Goal: Information Seeking & Learning: Compare options

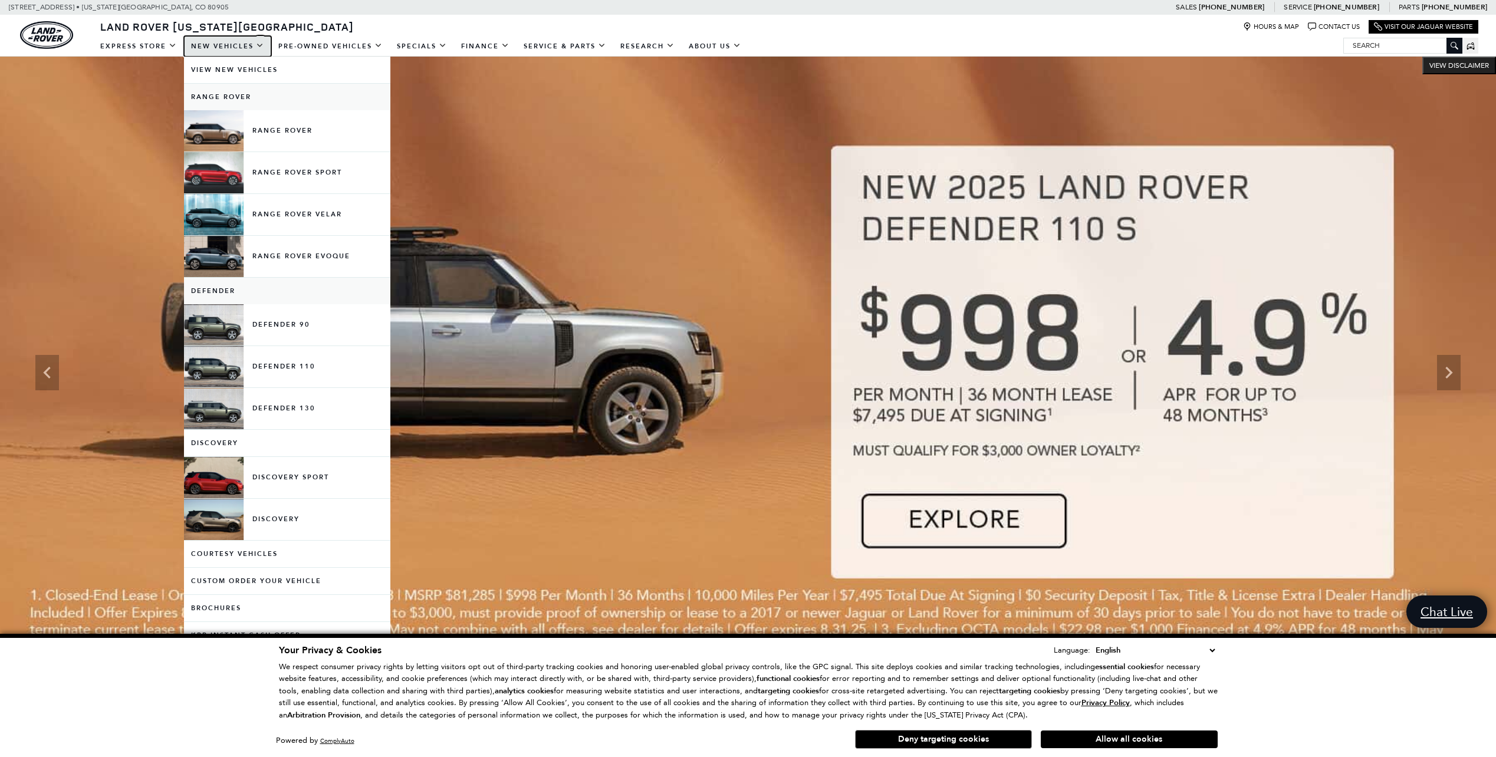
click at [227, 45] on link "New Vehicles" at bounding box center [227, 46] width 87 height 21
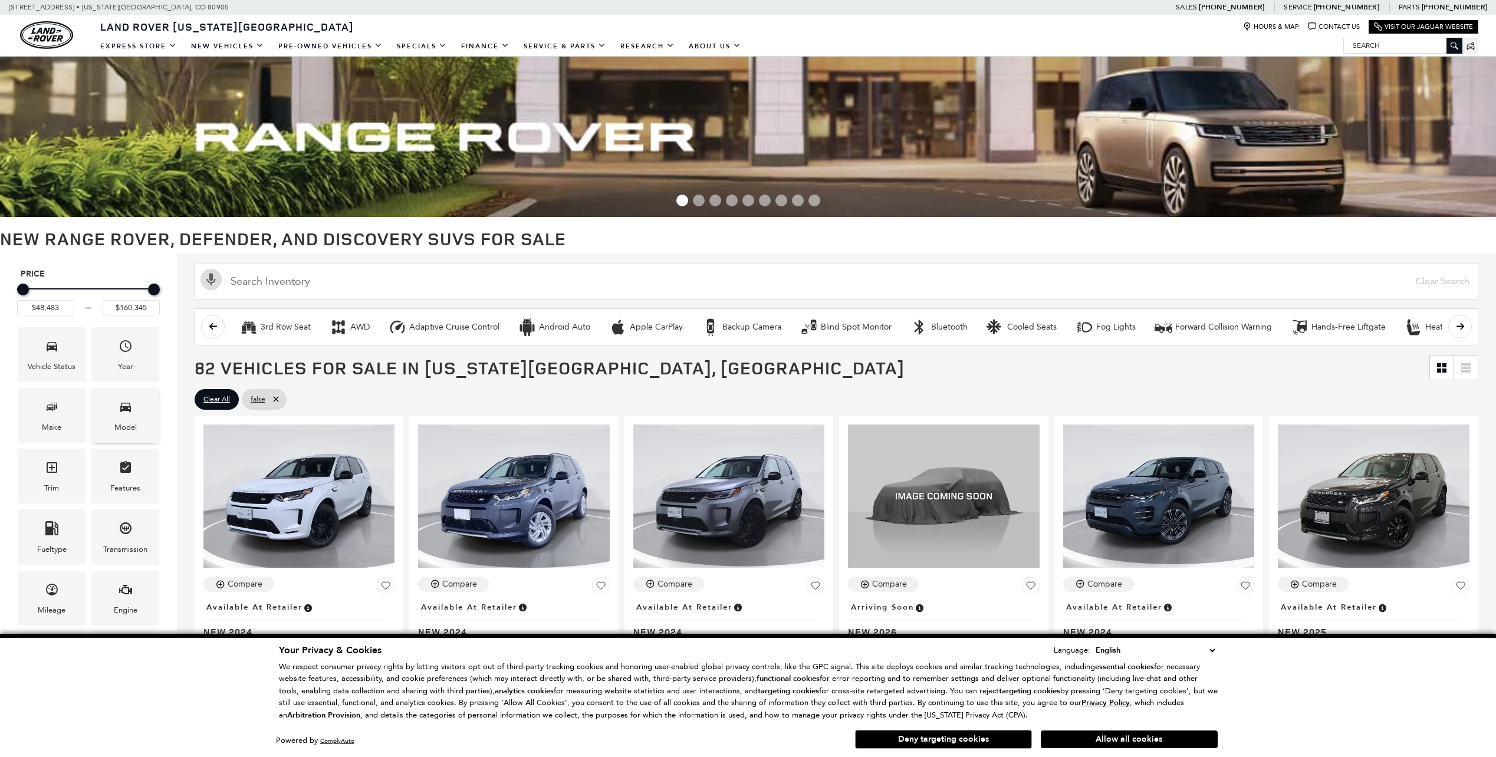
click at [132, 413] on icon "Model" at bounding box center [126, 407] width 14 height 14
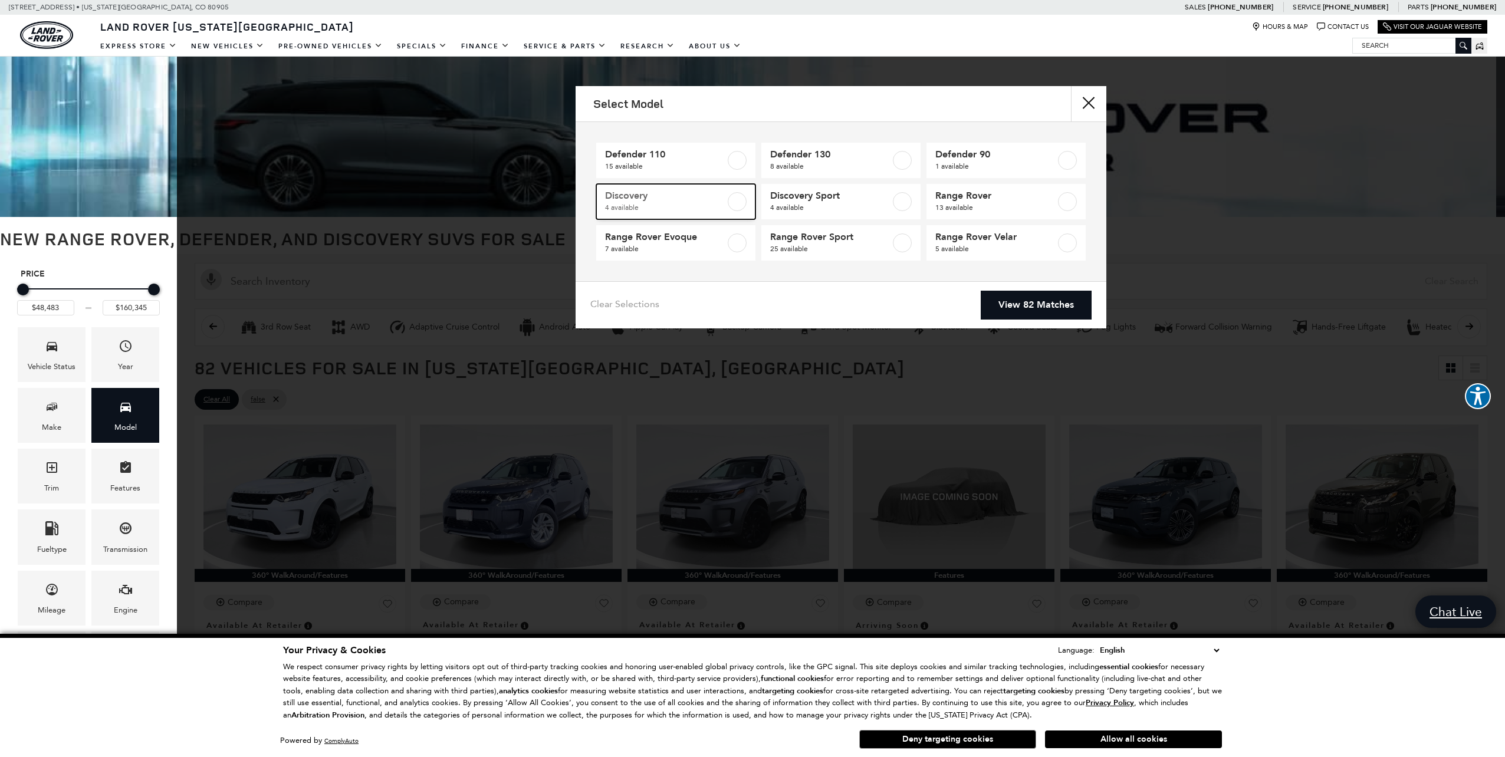
click at [743, 202] on label at bounding box center [737, 201] width 19 height 19
type input "$71,520"
type input "$80,125"
checkbox input "true"
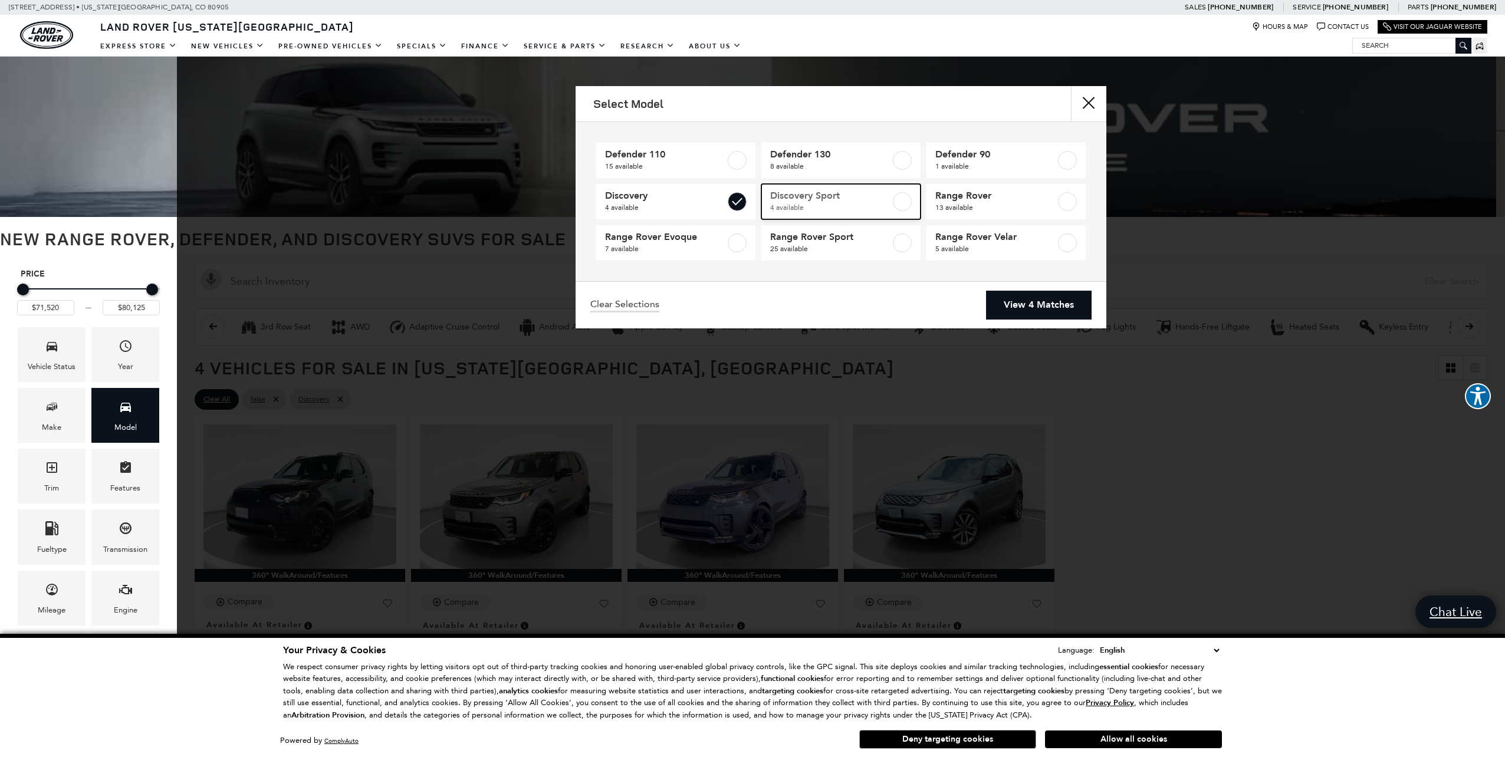
click at [906, 201] on label at bounding box center [902, 201] width 19 height 19
type input "$48,483"
checkbox input "true"
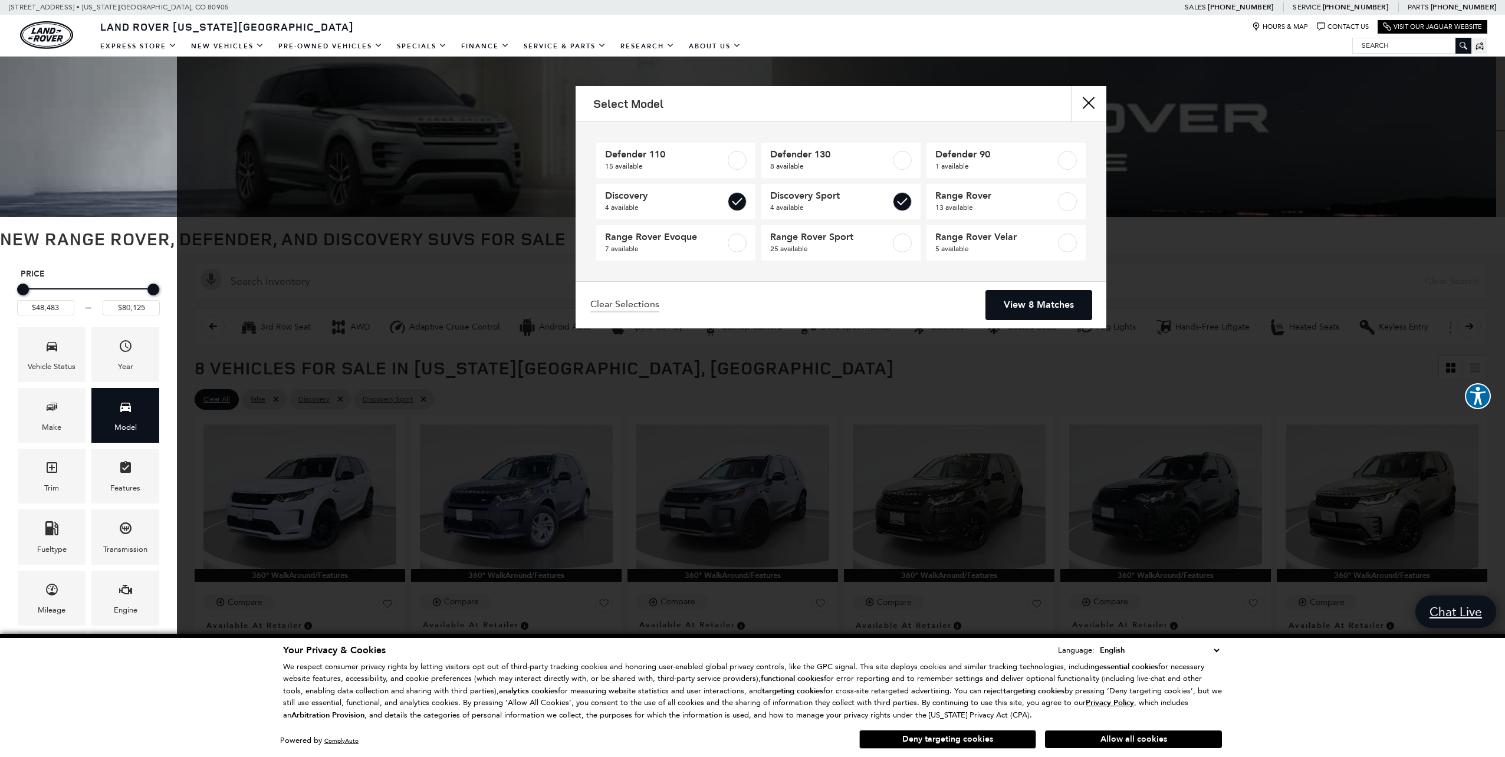
click at [1033, 297] on link "View 8 Matches" at bounding box center [1039, 305] width 106 height 29
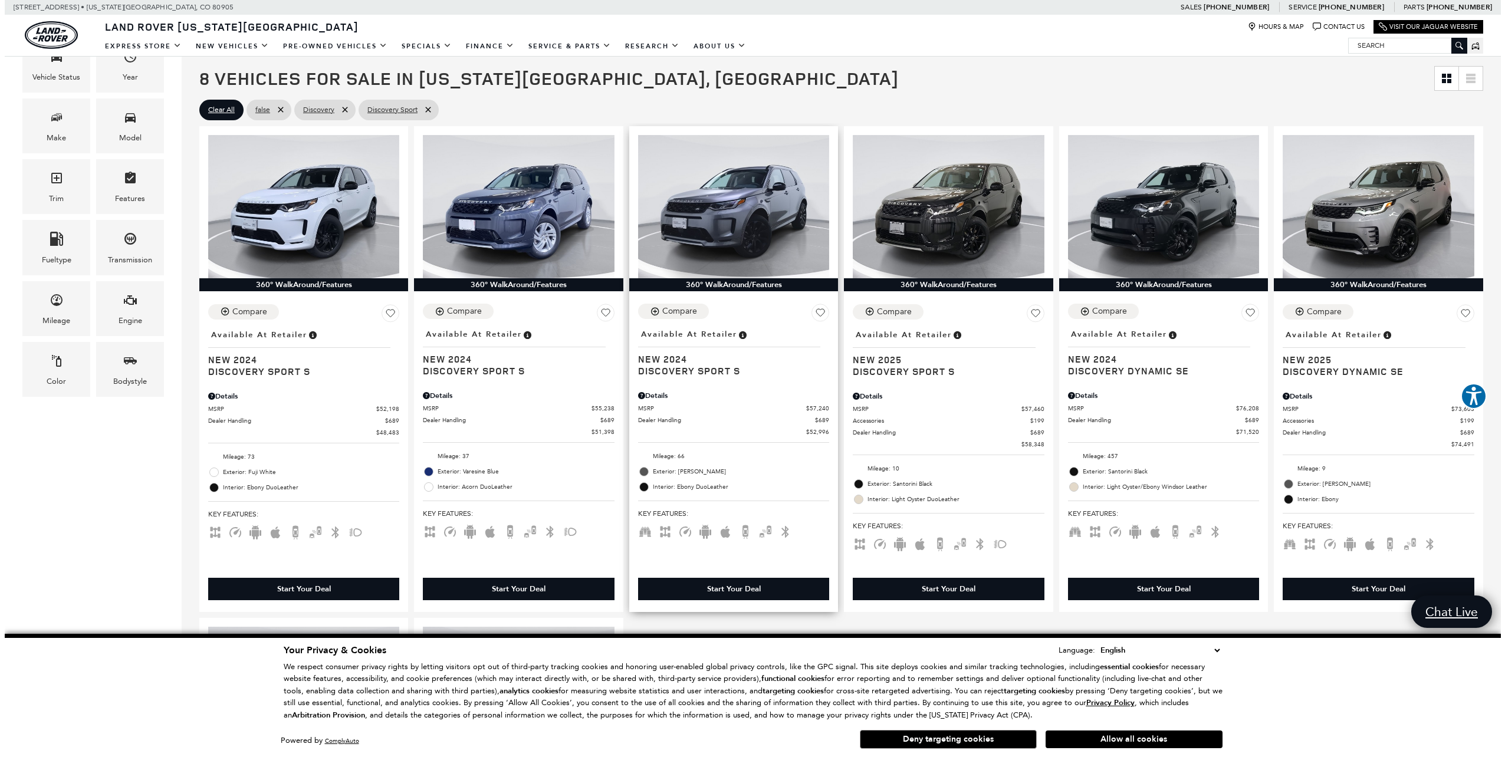
scroll to position [295, 0]
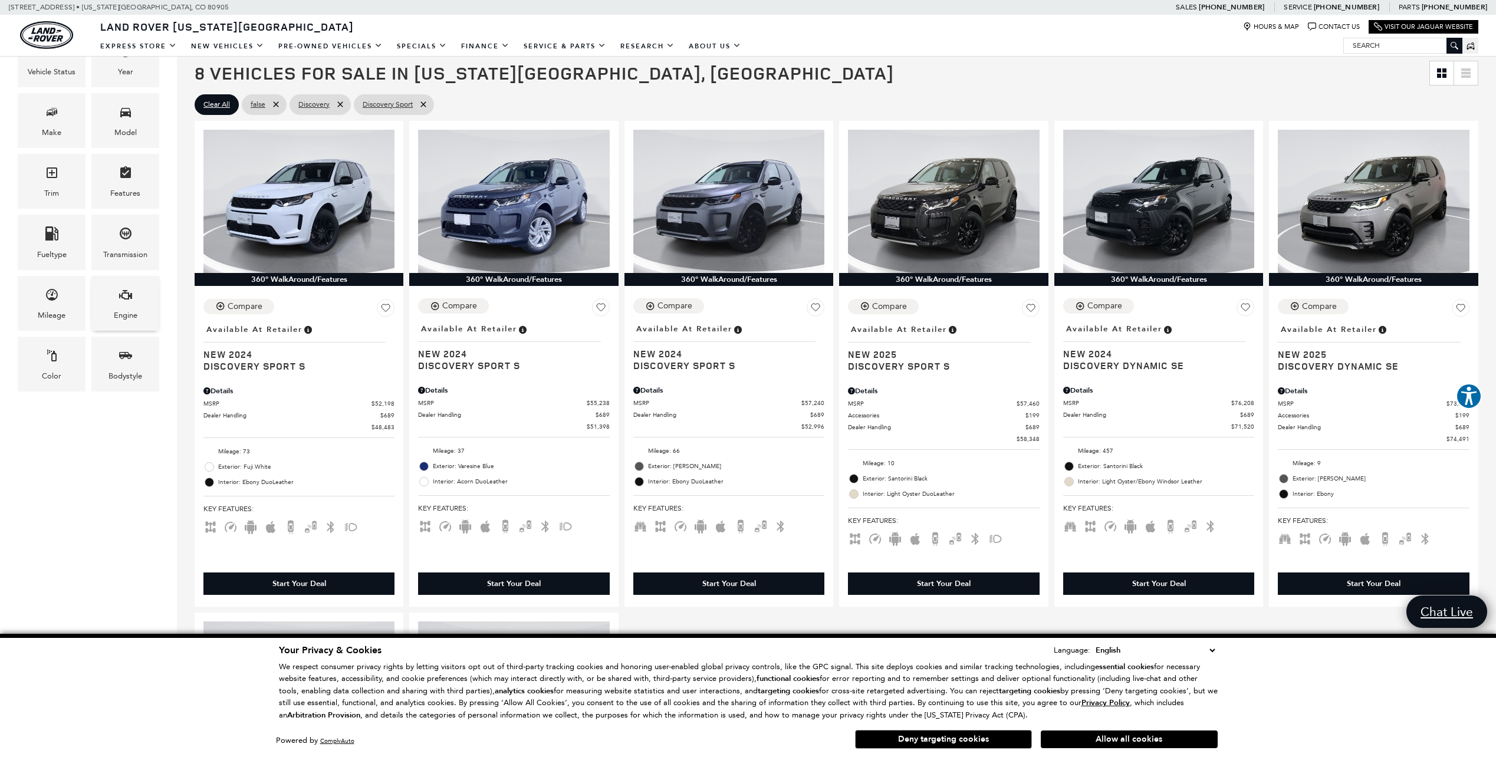
click at [114, 299] on div "Engine" at bounding box center [125, 303] width 68 height 55
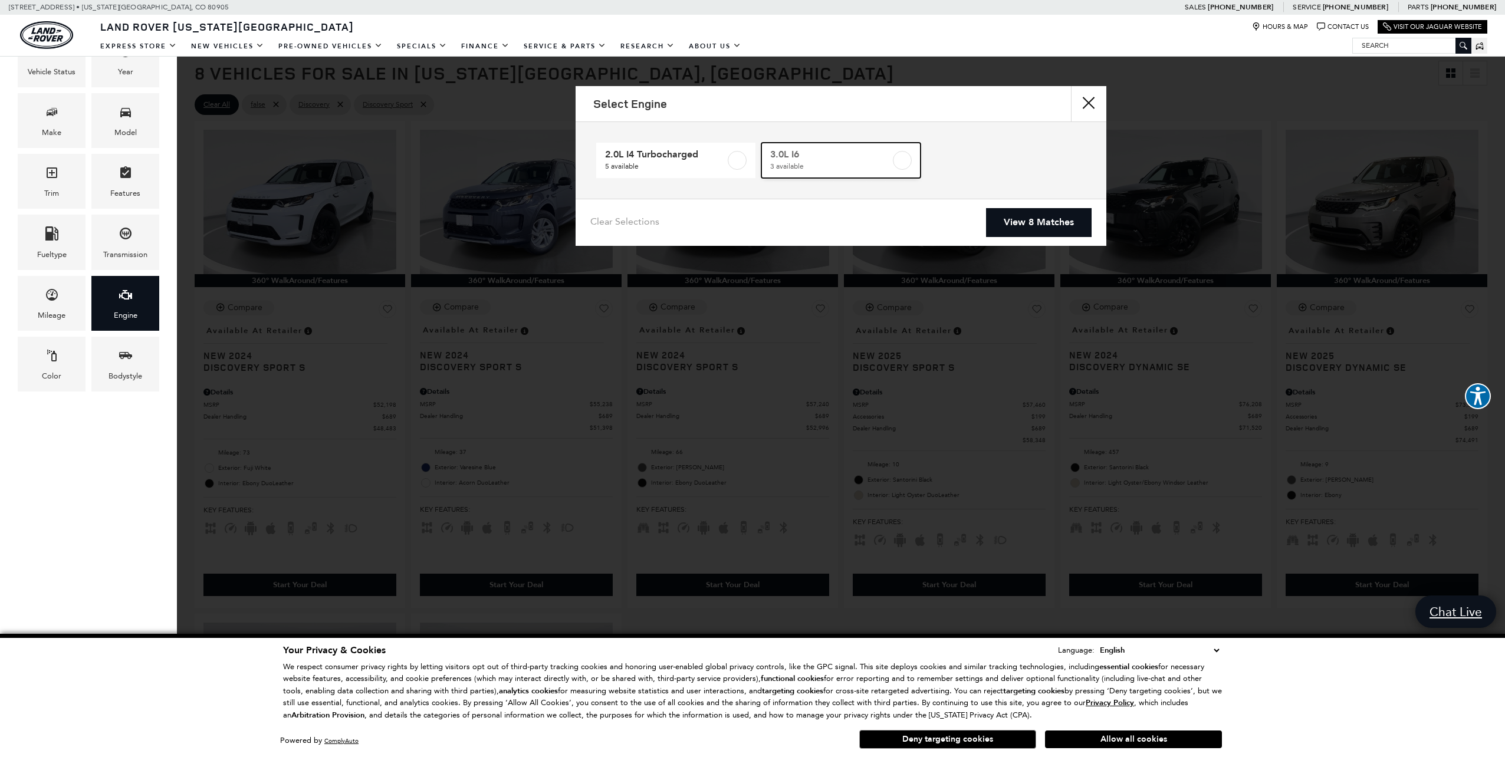
click at [905, 157] on label at bounding box center [902, 160] width 19 height 19
type input "$73,603"
checkbox input "true"
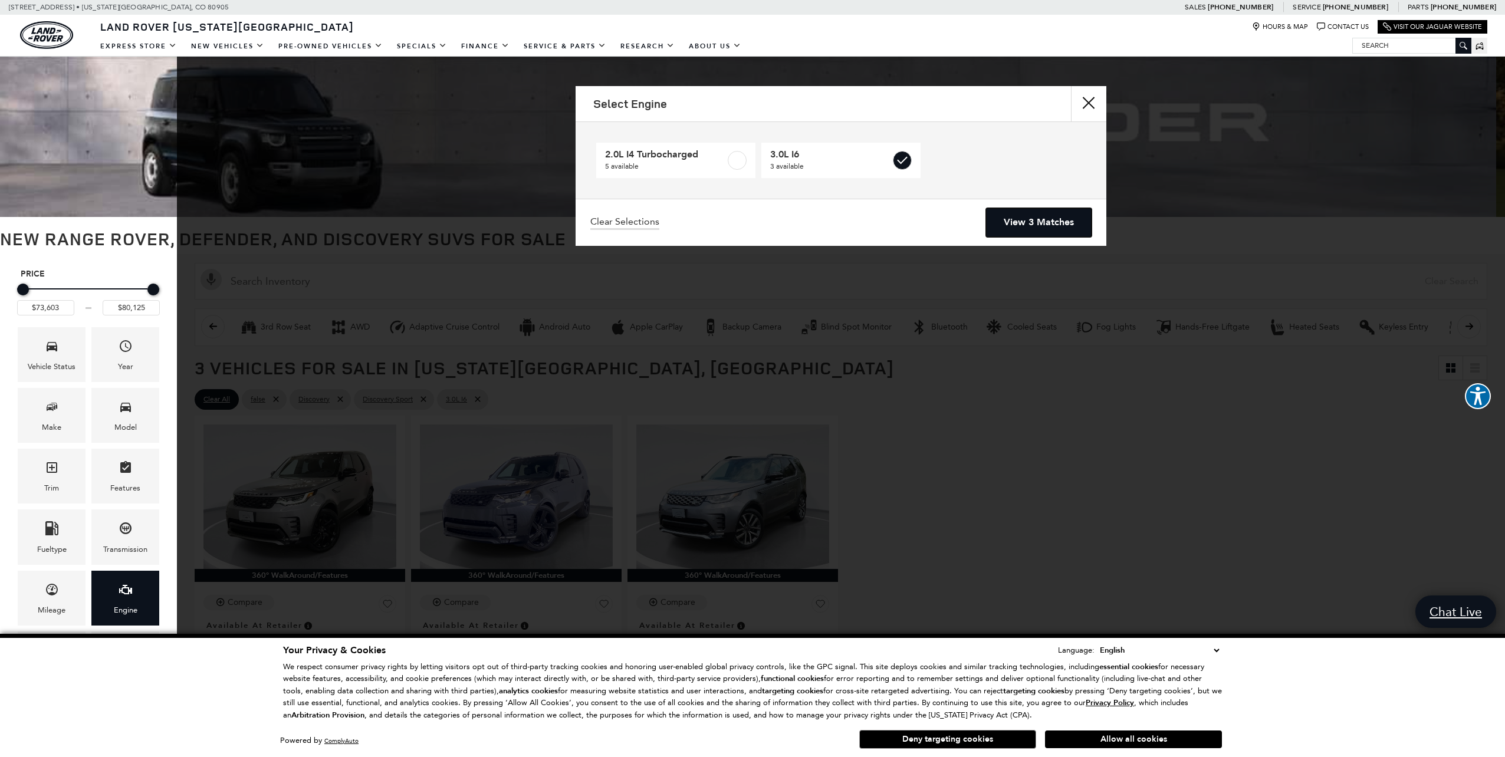
click at [1039, 218] on link "View 3 Matches" at bounding box center [1039, 222] width 106 height 29
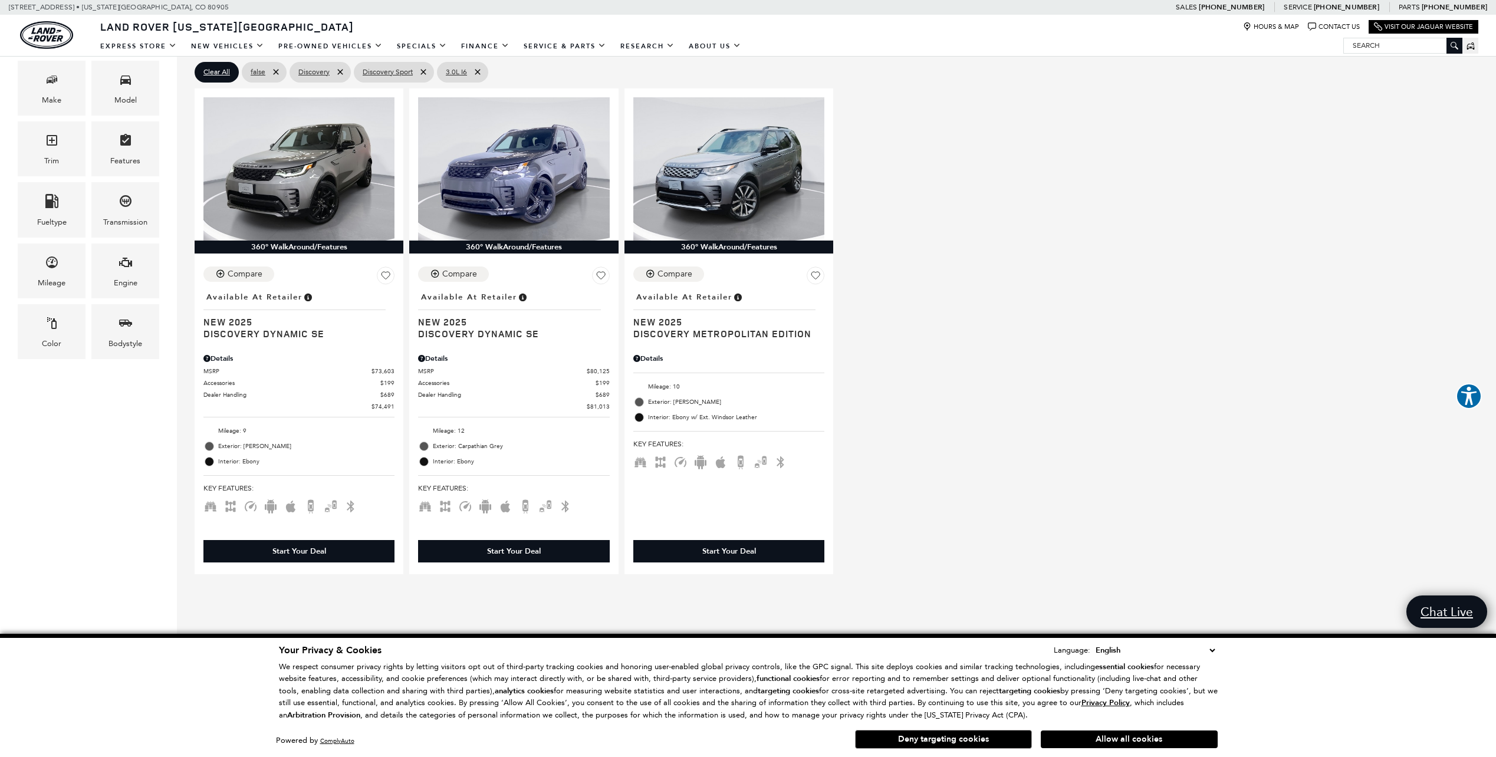
scroll to position [354, 0]
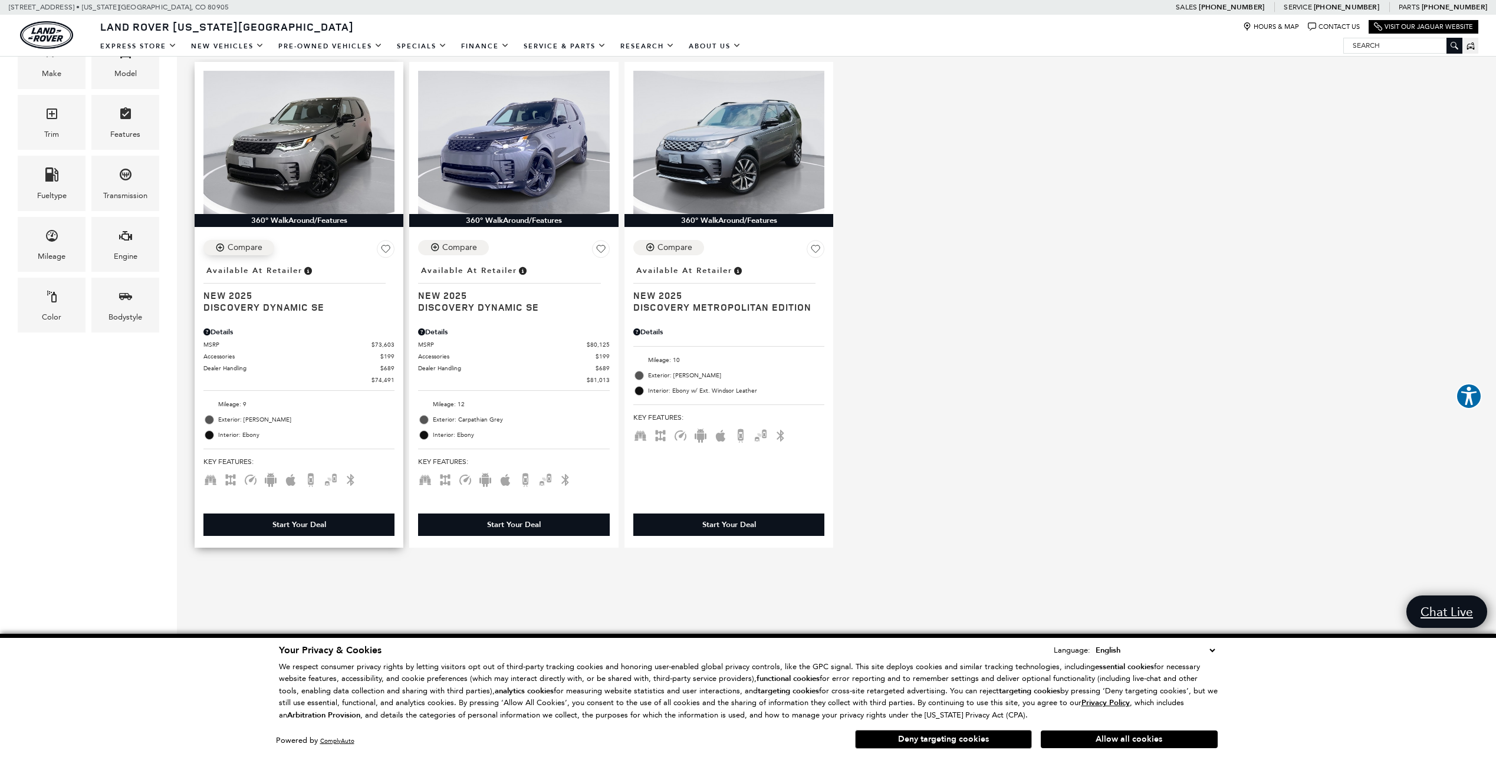
click at [244, 250] on div "Compare" at bounding box center [245, 247] width 35 height 11
click at [446, 249] on div "Compare" at bounding box center [459, 247] width 35 height 11
click at [681, 250] on div "Compare" at bounding box center [675, 247] width 35 height 11
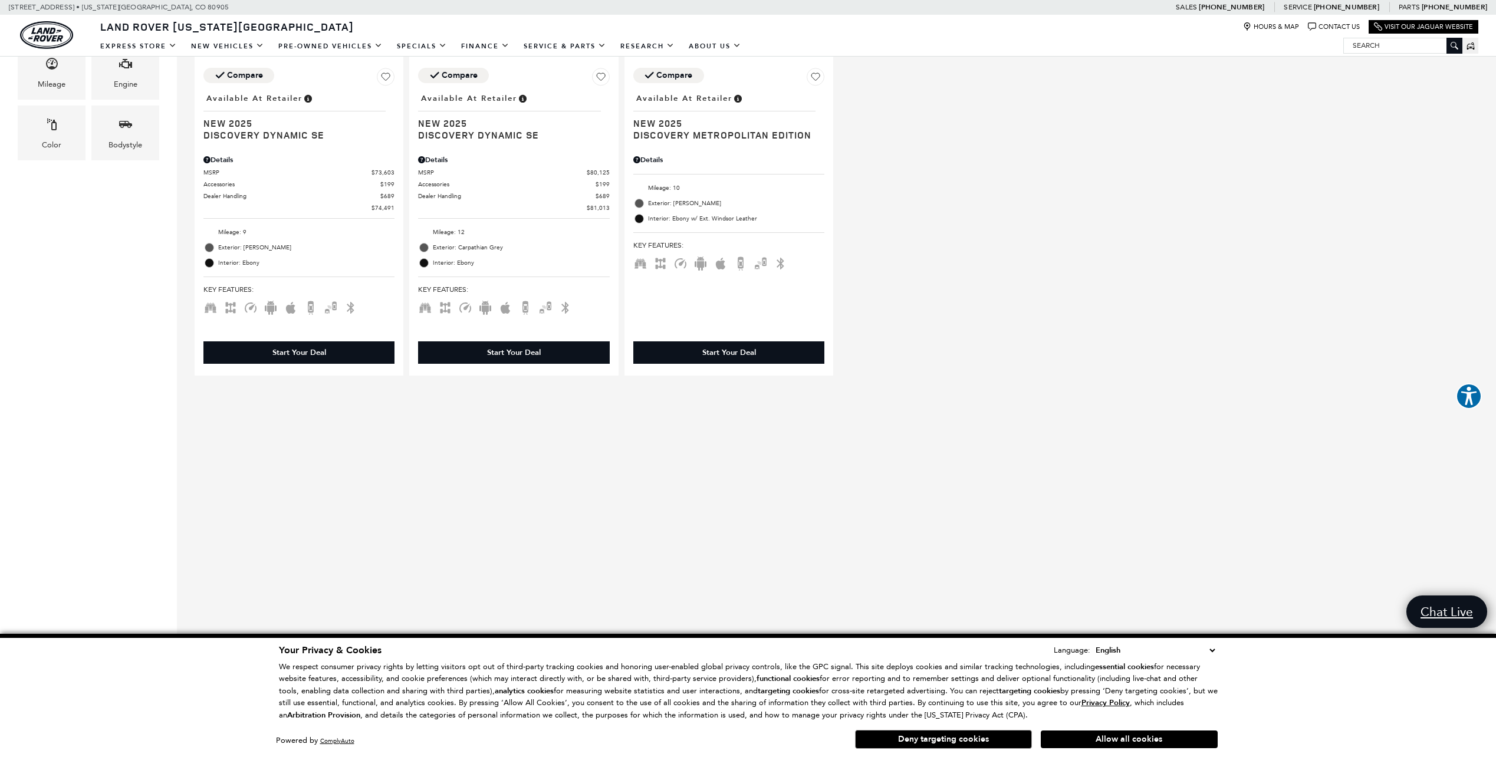
scroll to position [531, 0]
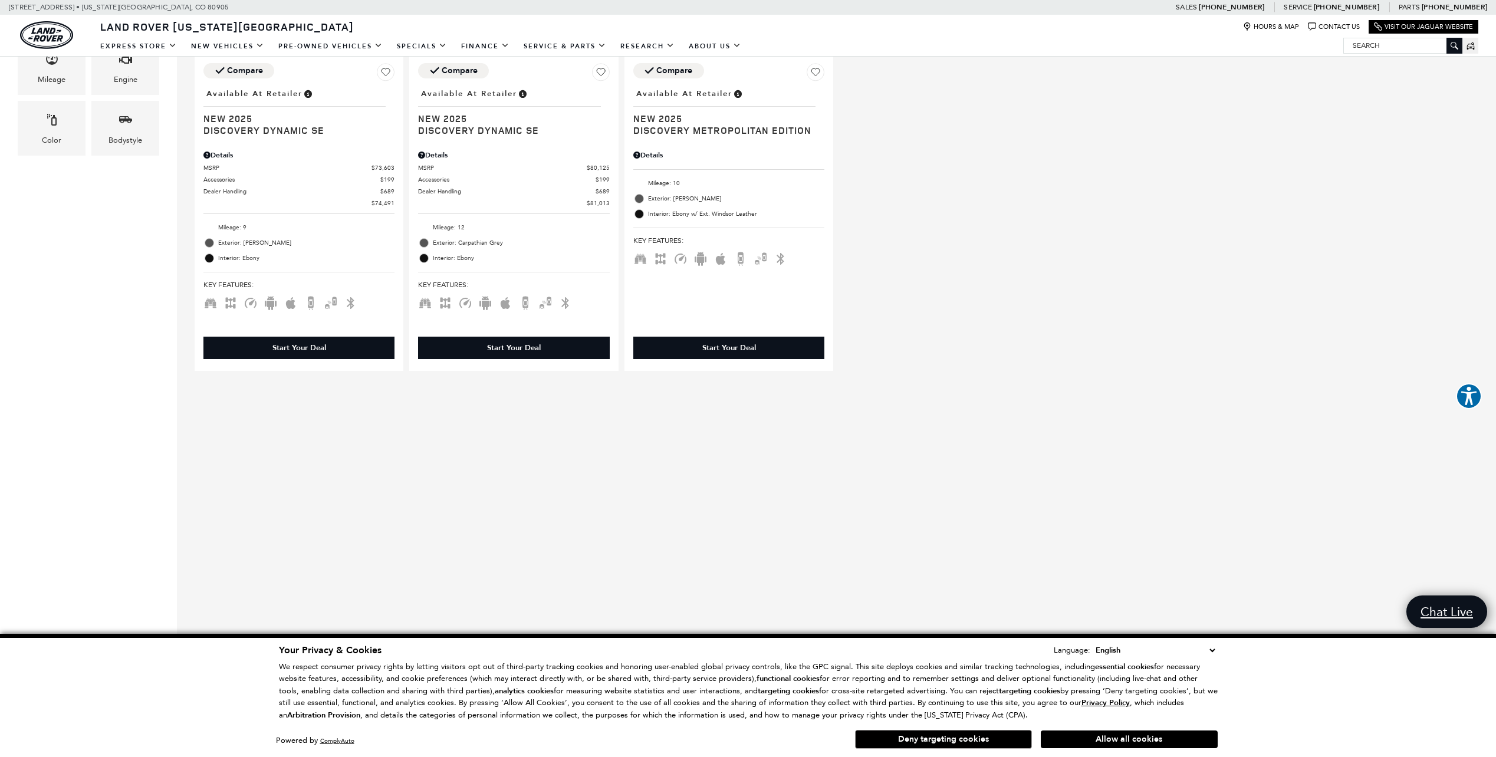
click at [1102, 735] on button "Allow all cookies" at bounding box center [1129, 740] width 177 height 18
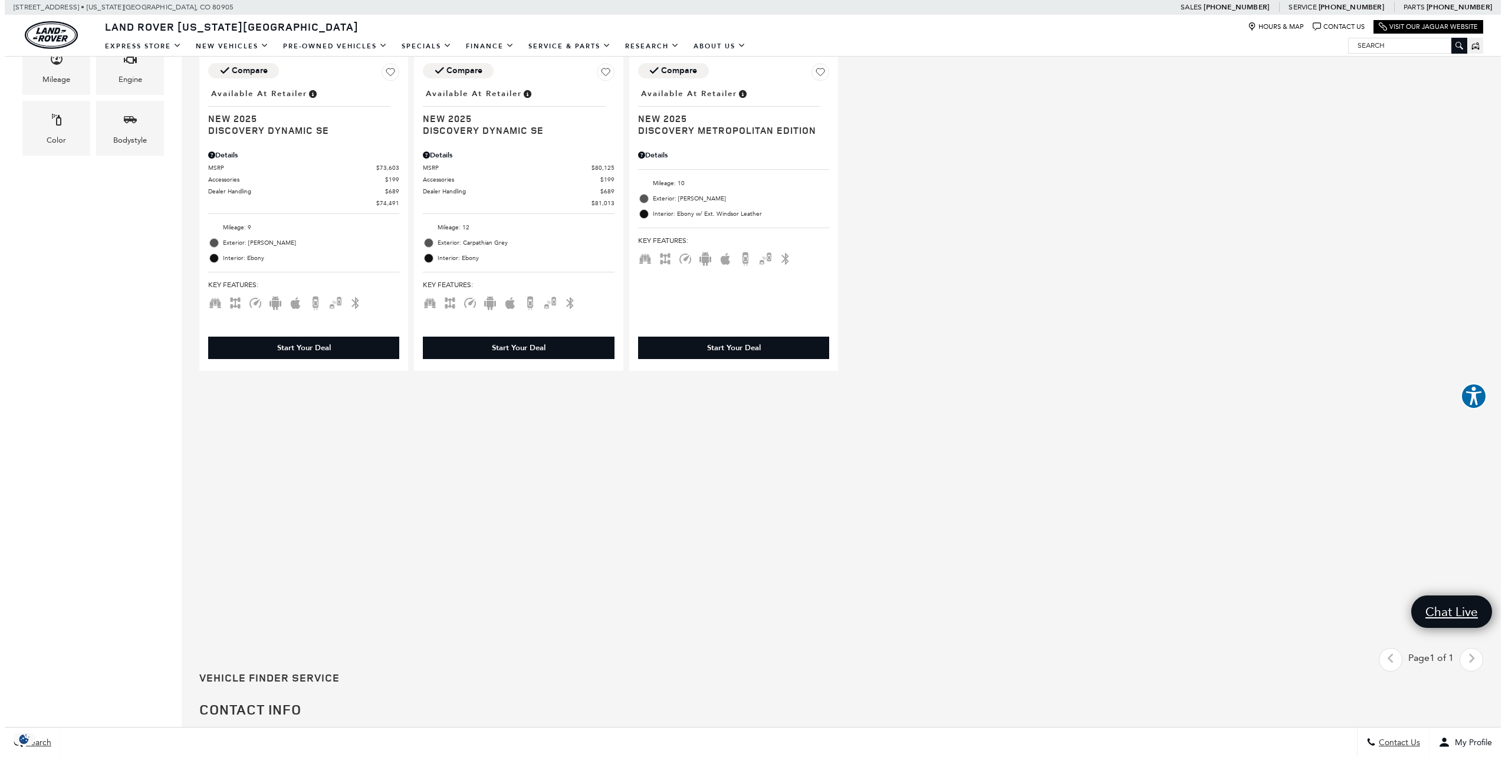
scroll to position [0, 0]
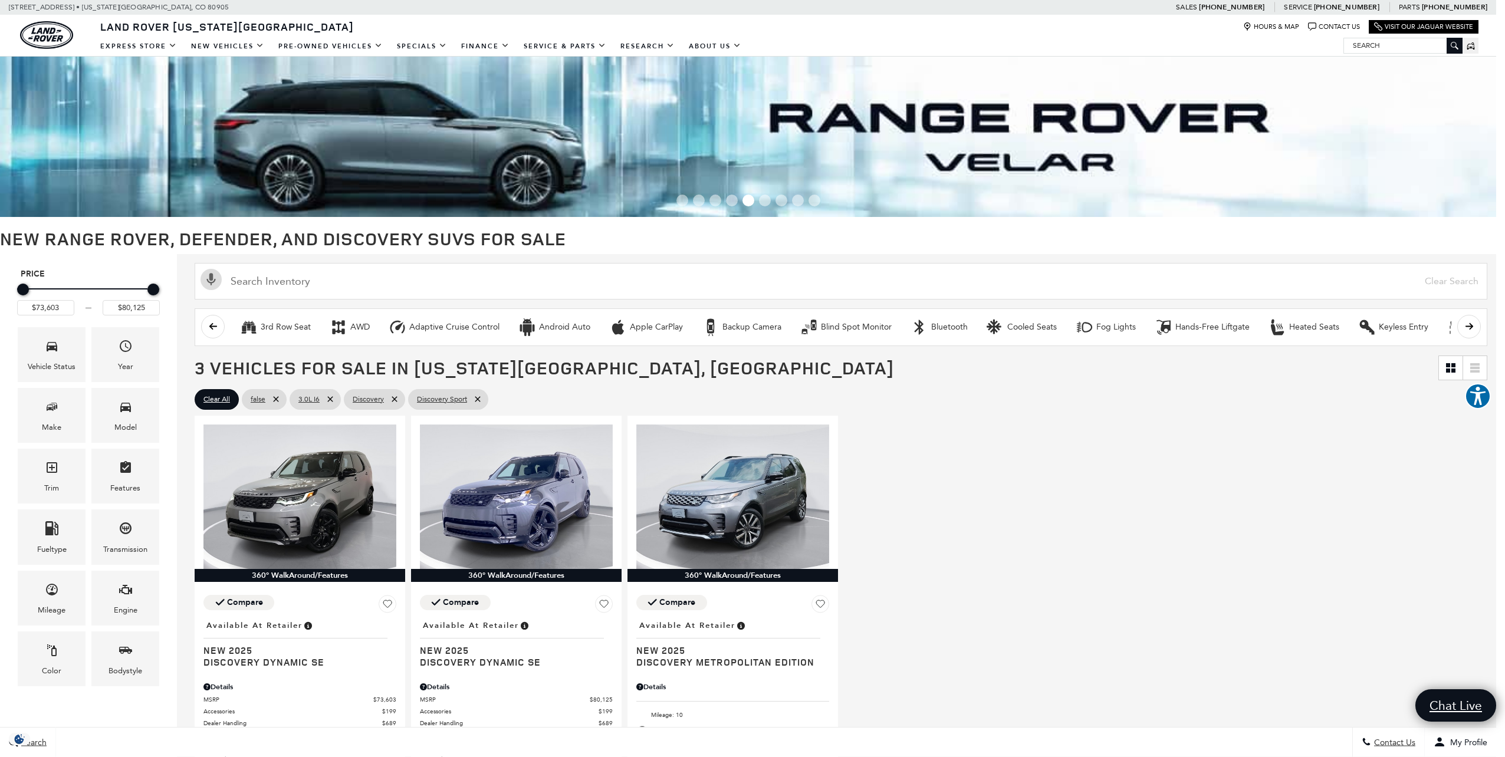
drag, startPoint x: 599, startPoint y: 484, endPoint x: 689, endPoint y: 445, distance: 98.0
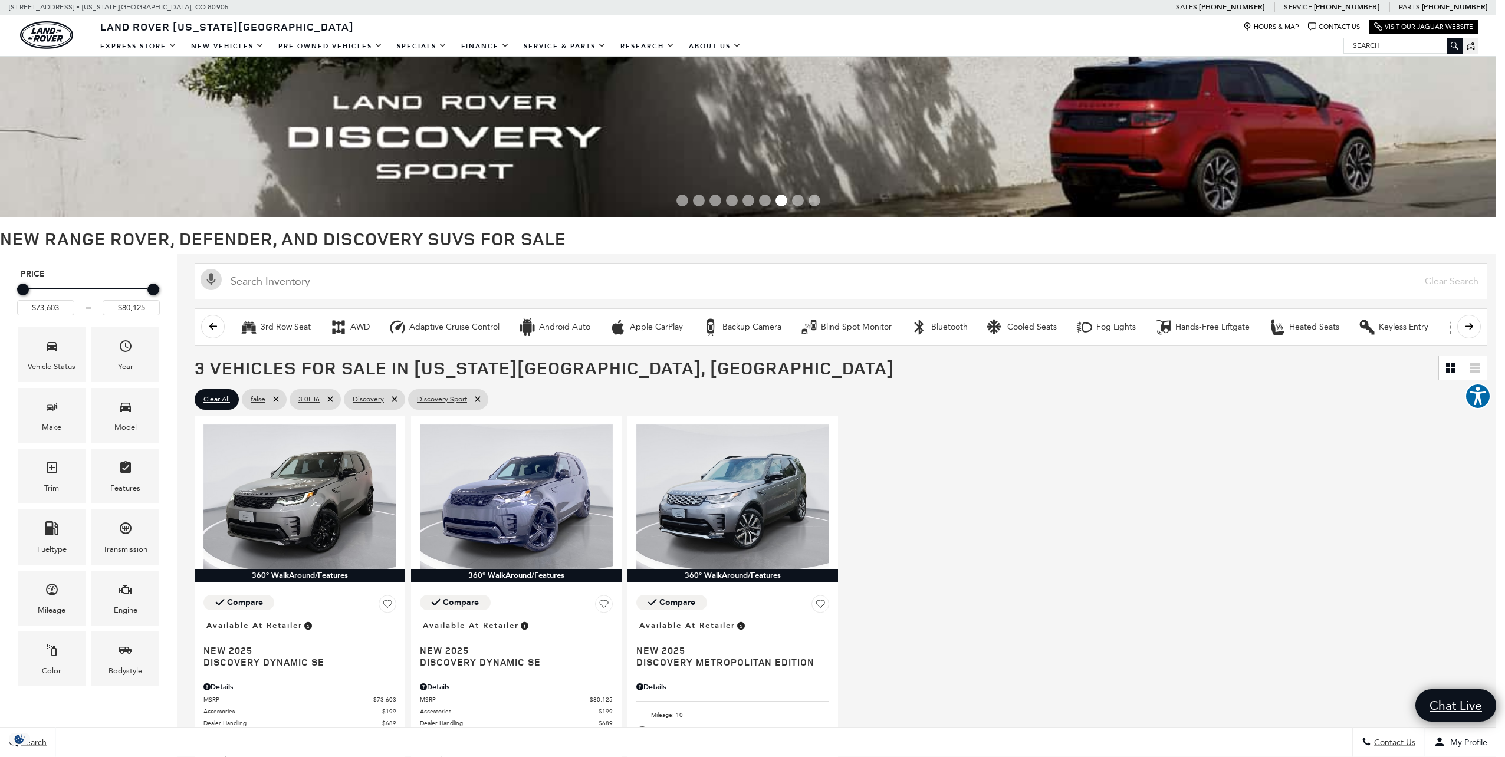
drag, startPoint x: 944, startPoint y: 423, endPoint x: 947, endPoint y: 436, distance: 13.8
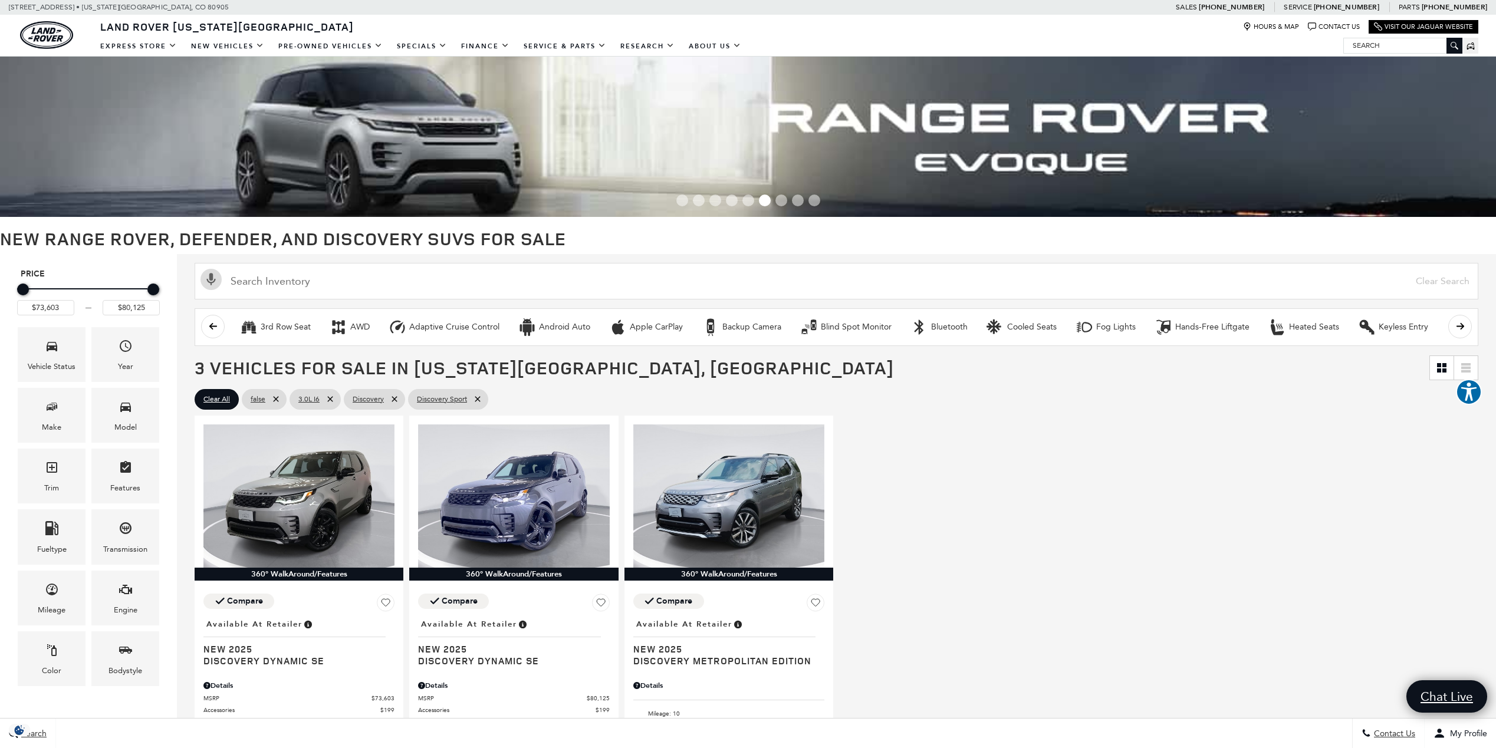
drag, startPoint x: 77, startPoint y: 630, endPoint x: 117, endPoint y: 639, distance: 40.5
click at [78, 630] on div "Price $73,603 $80,125 Vehicle Status Year Make Model Trim Features Fueltype Tra…" at bounding box center [88, 477] width 147 height 423
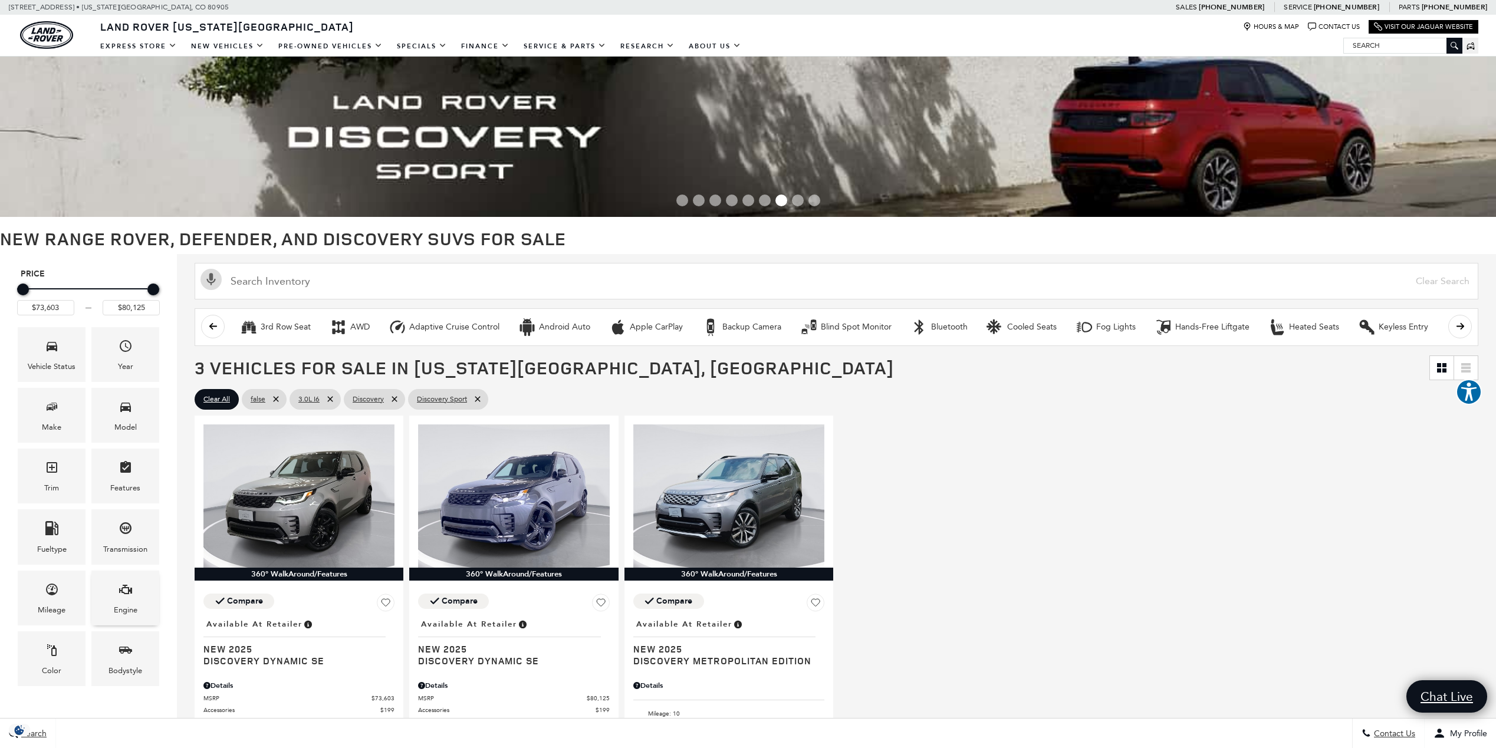
click at [126, 589] on icon "Engine" at bounding box center [126, 590] width 14 height 14
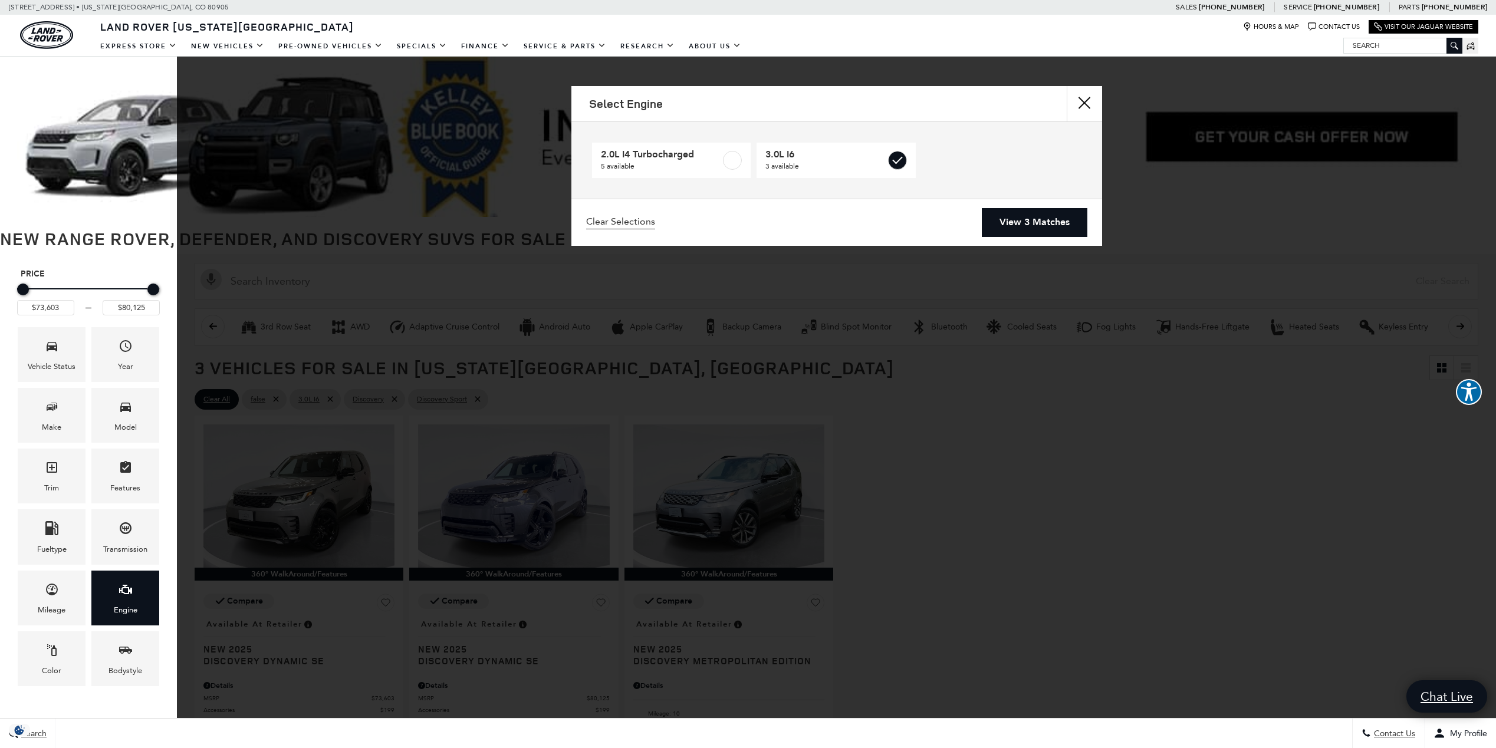
click at [65, 705] on div "Price $73,603 $80,125 Vehicle Status Year Make Model Trim Features Fueltype Tra…" at bounding box center [88, 480] width 177 height 453
click at [1086, 99] on button "Close" at bounding box center [1084, 103] width 35 height 35
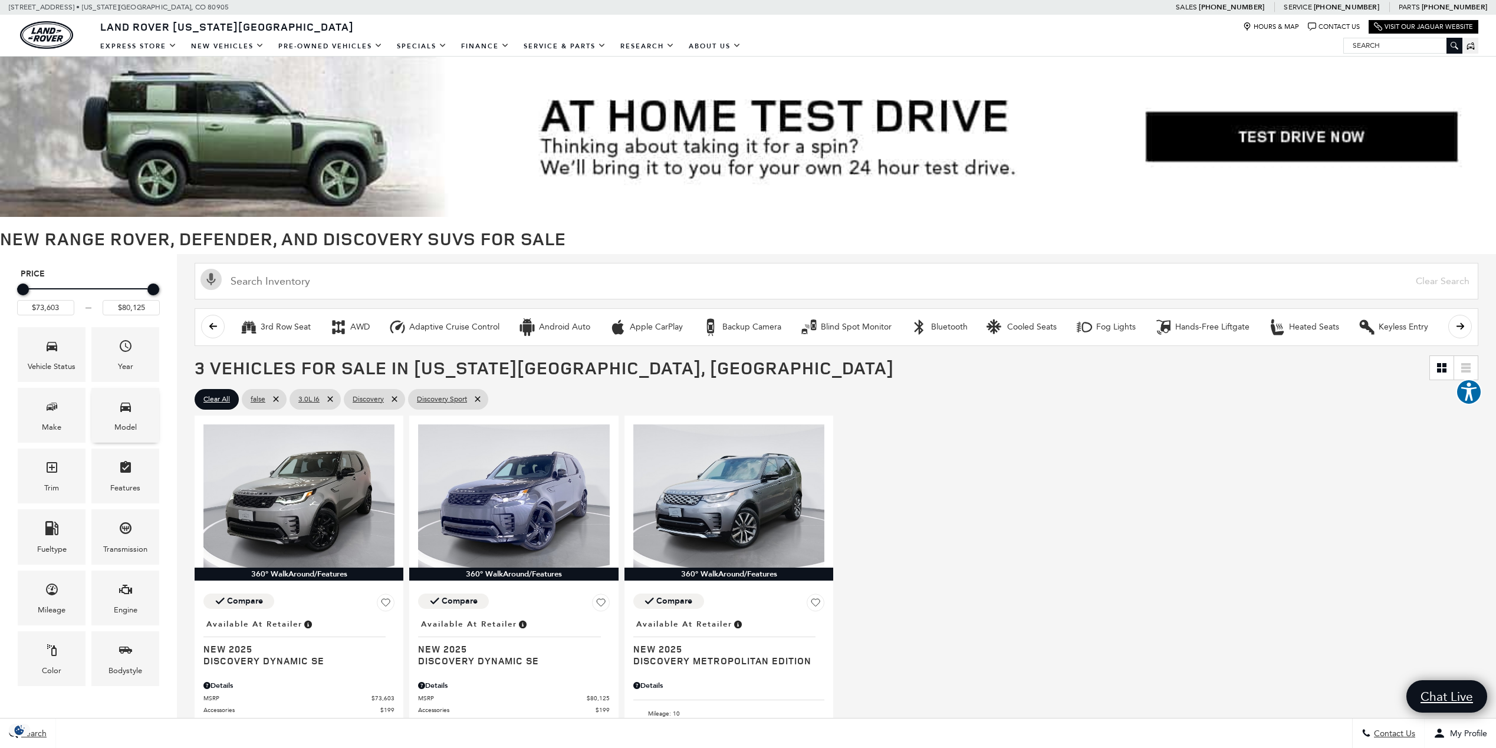
click at [129, 403] on icon "Model" at bounding box center [126, 407] width 14 height 14
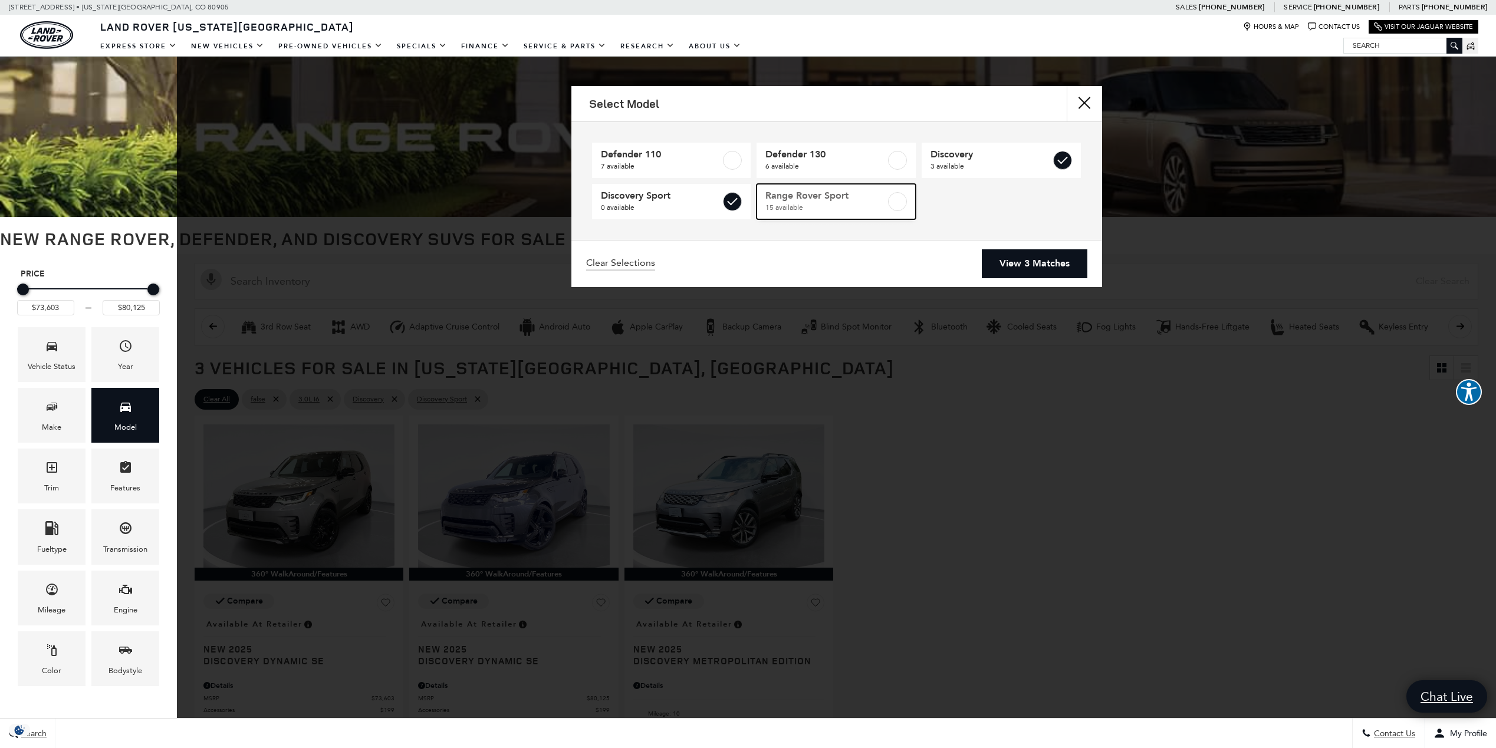
click at [896, 203] on label at bounding box center [897, 201] width 19 height 19
type input "$113,655"
checkbox input "true"
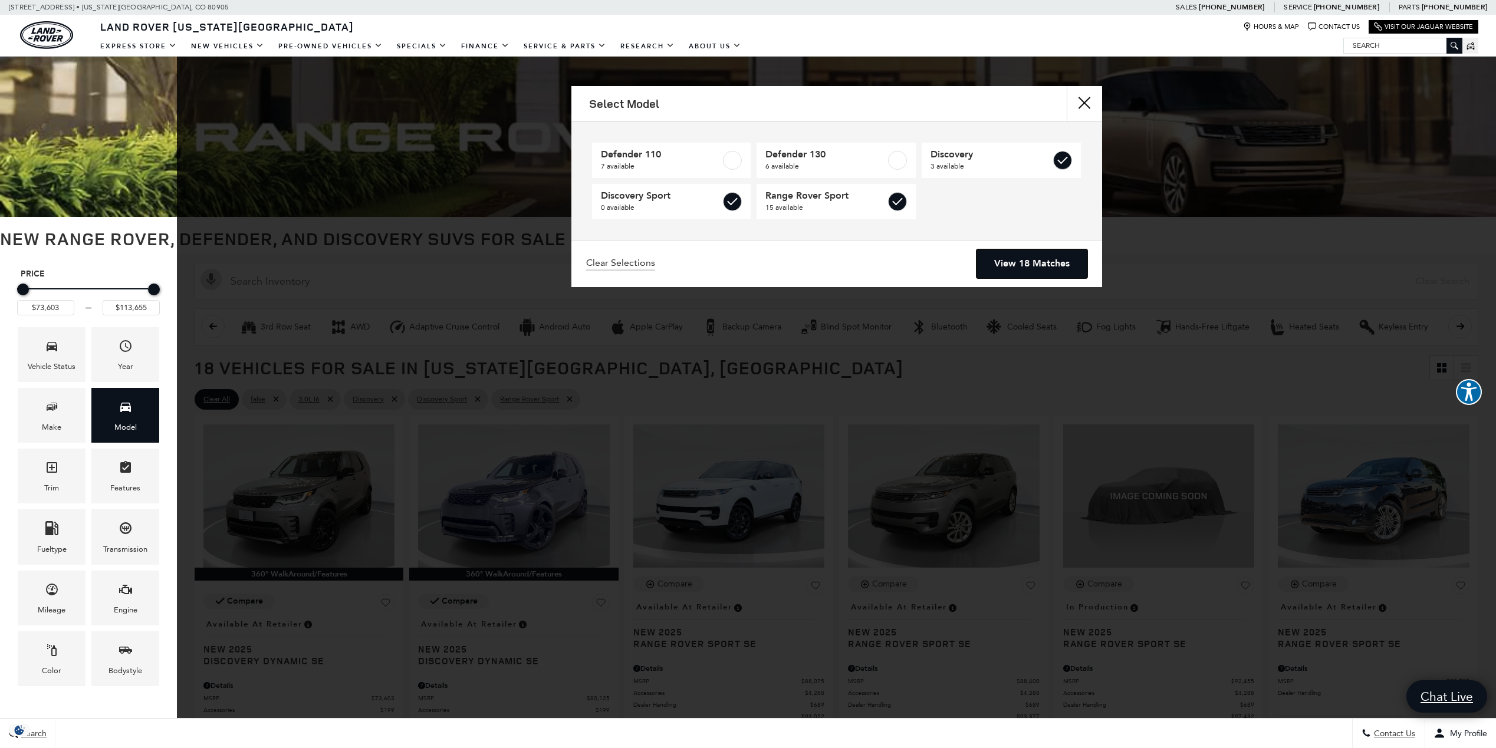
click at [1025, 257] on link "View 18 Matches" at bounding box center [1032, 263] width 111 height 29
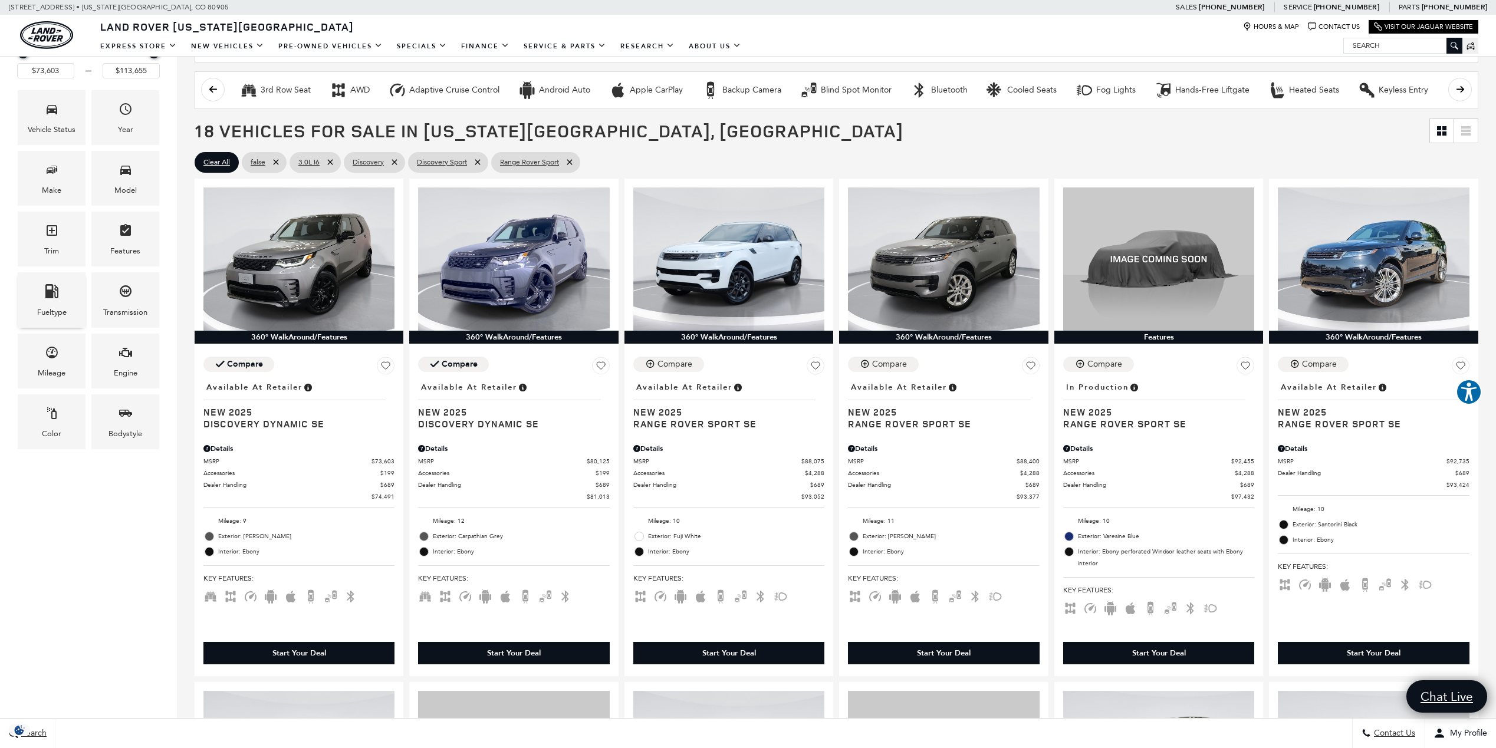
scroll to position [236, 0]
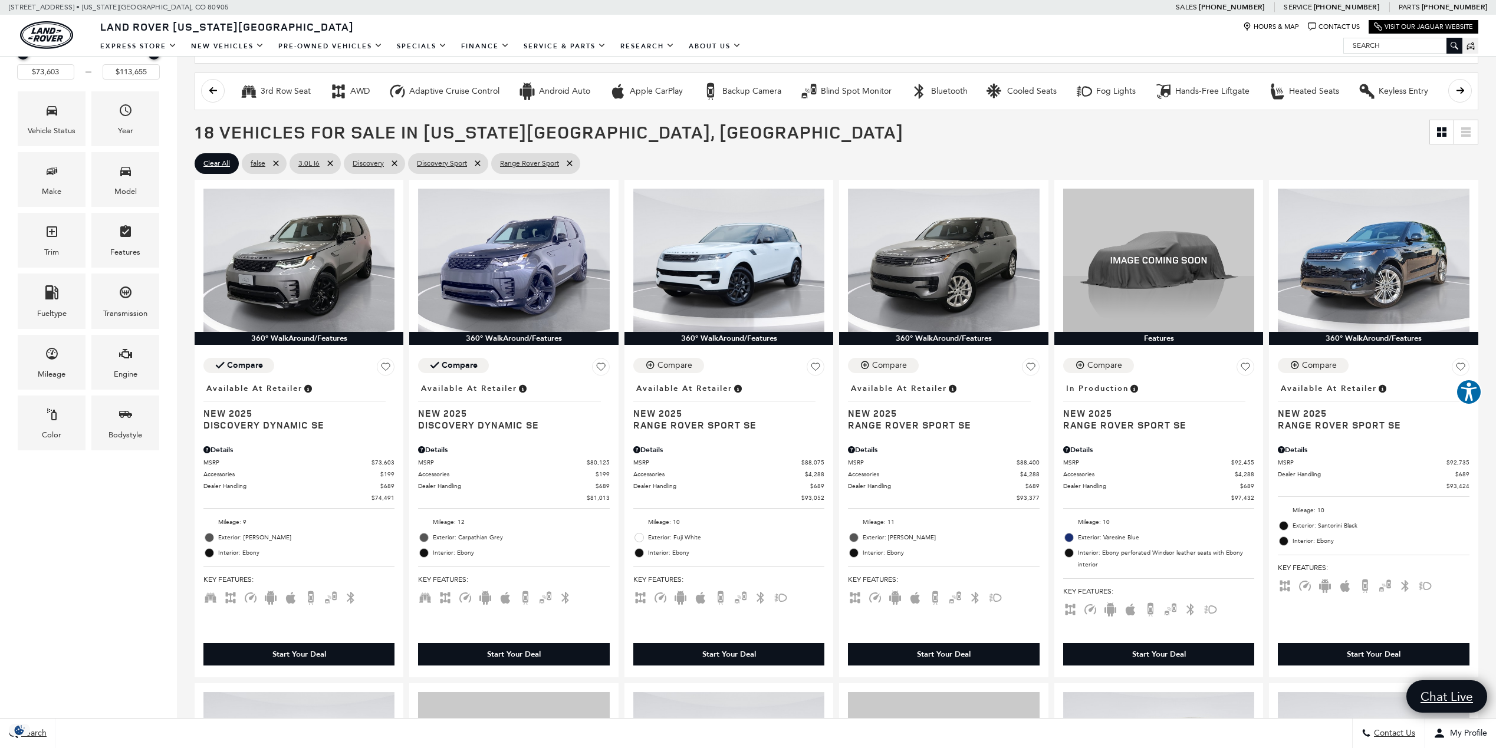
click at [961, 255] on img at bounding box center [943, 260] width 191 height 143
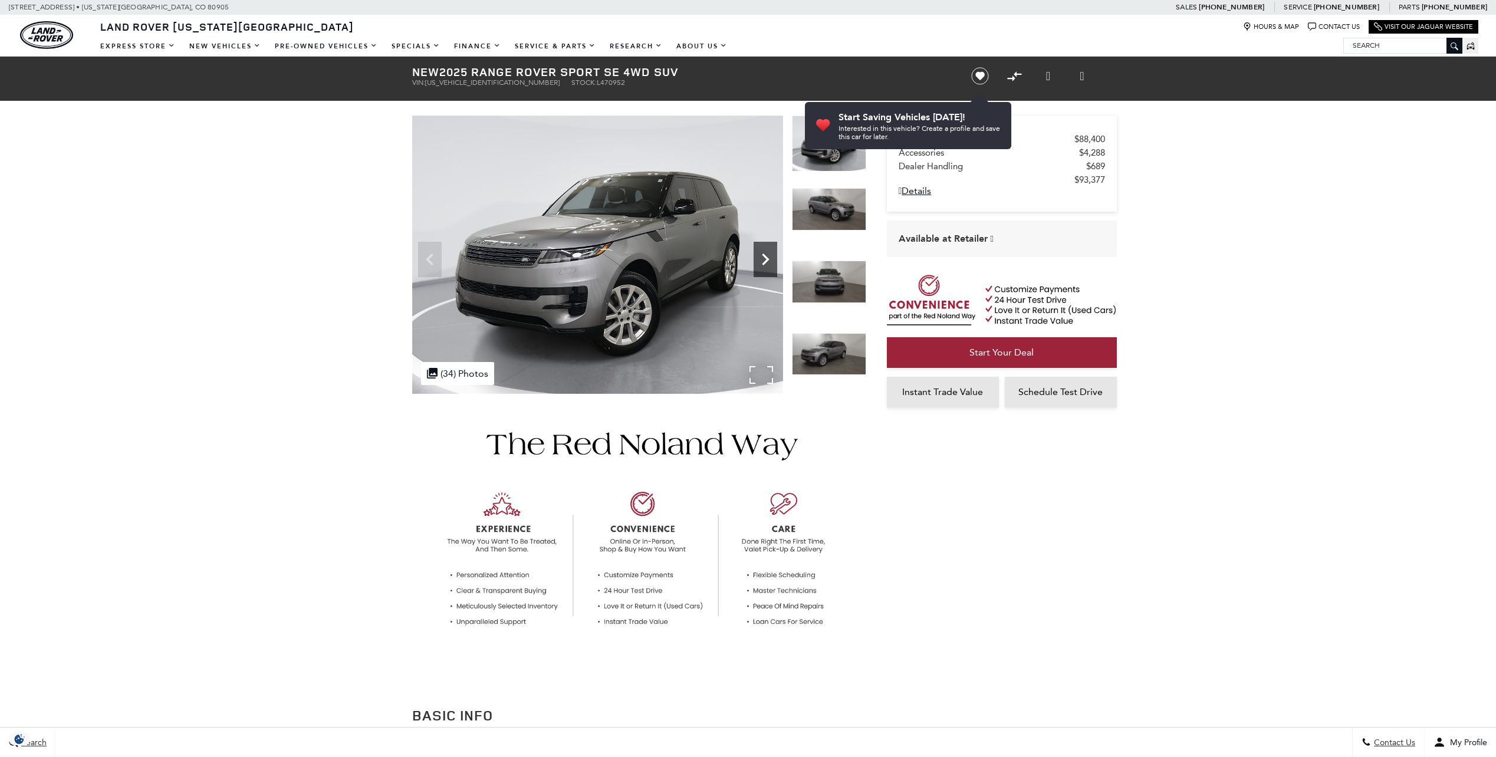
click at [769, 255] on icon "Next" at bounding box center [766, 260] width 24 height 24
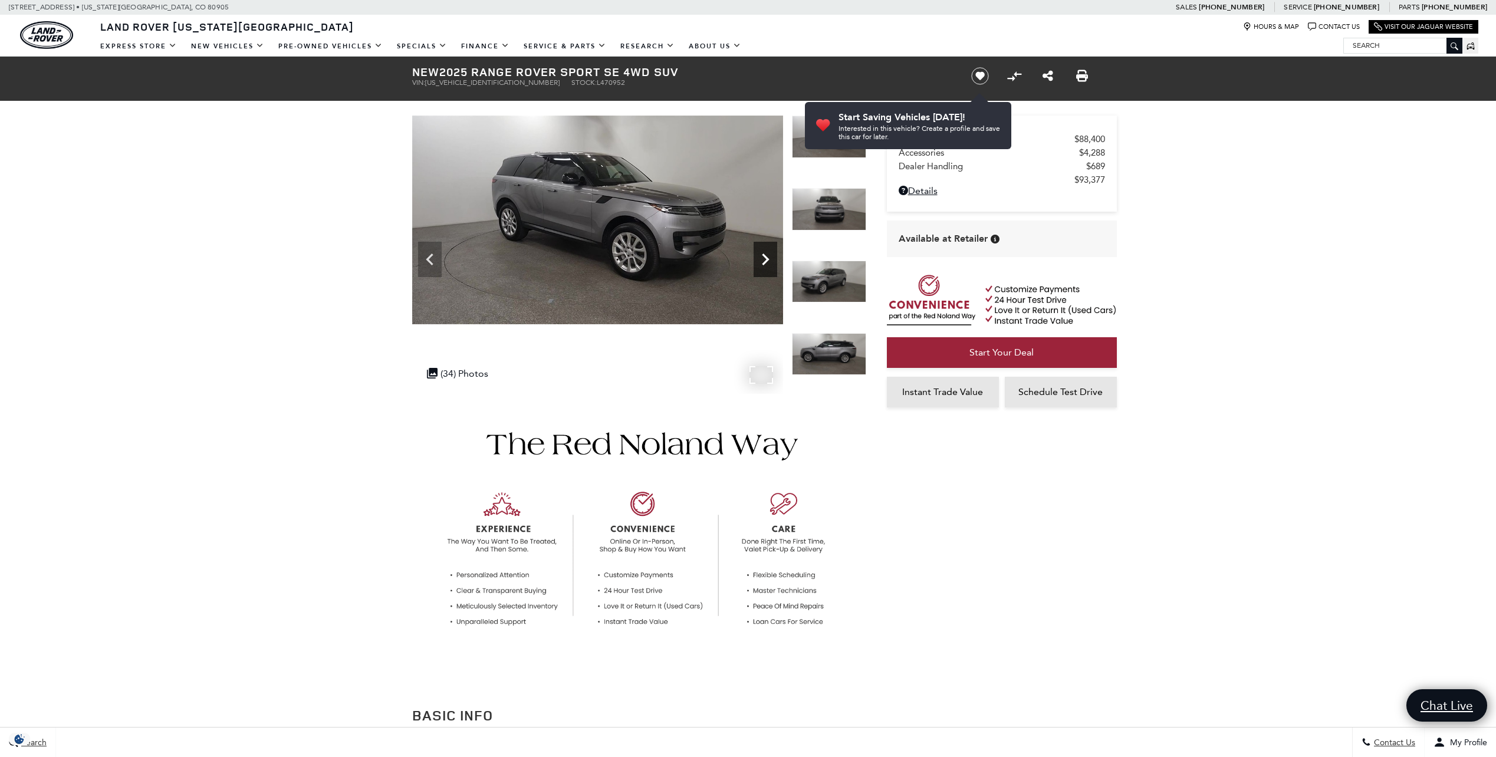
click at [769, 255] on icon "Next" at bounding box center [766, 260] width 24 height 24
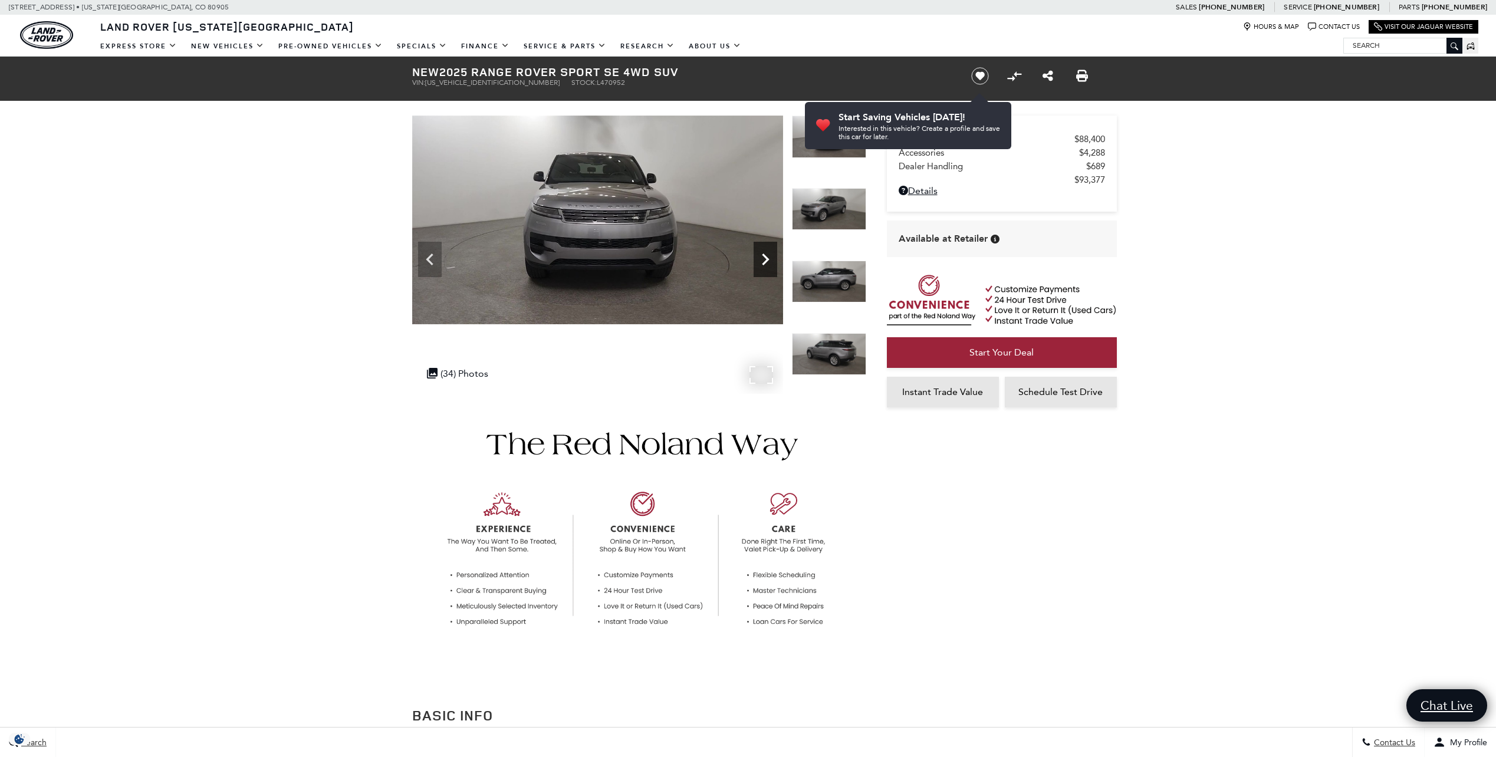
click at [769, 255] on icon "Next" at bounding box center [766, 260] width 24 height 24
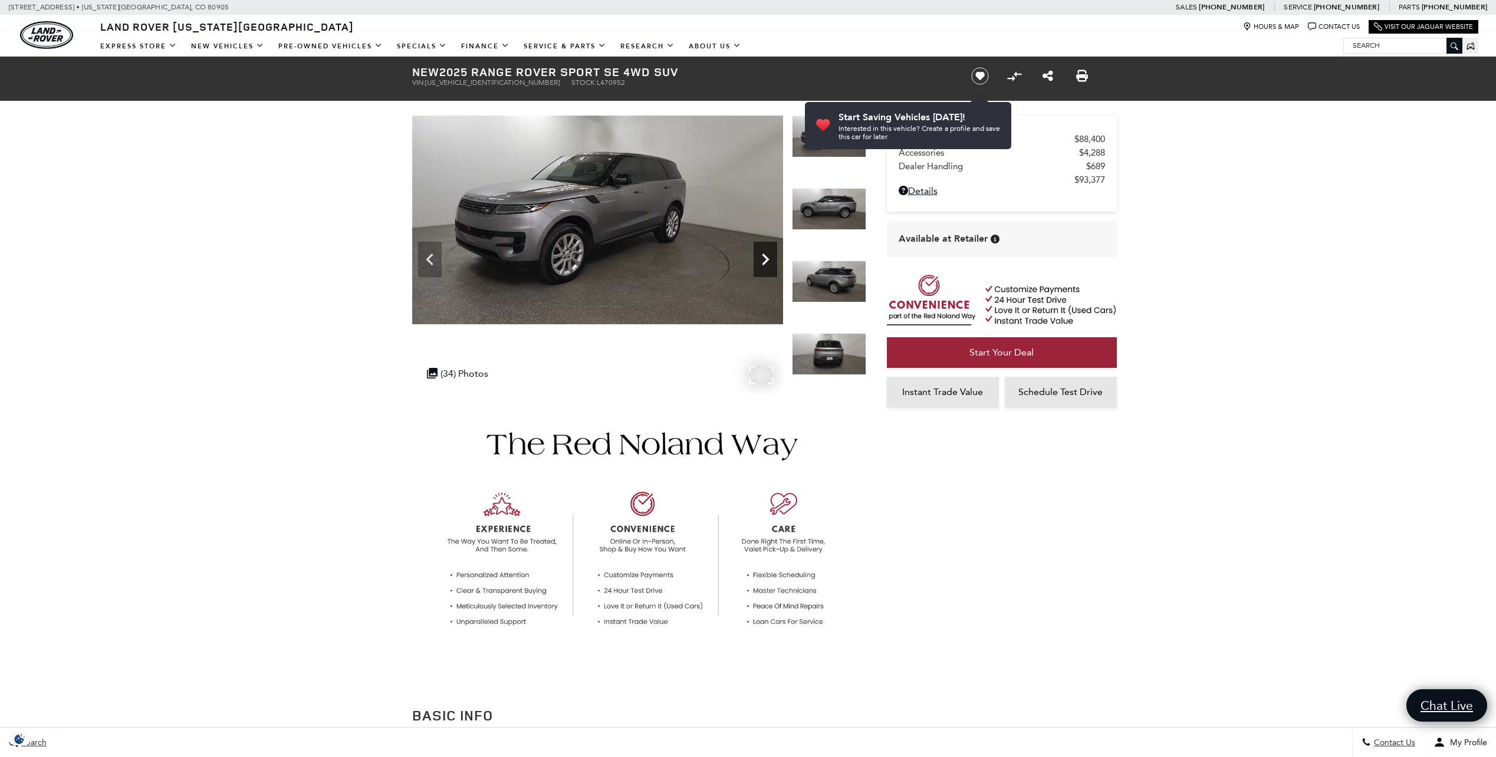
click at [769, 255] on icon "Next" at bounding box center [766, 260] width 24 height 24
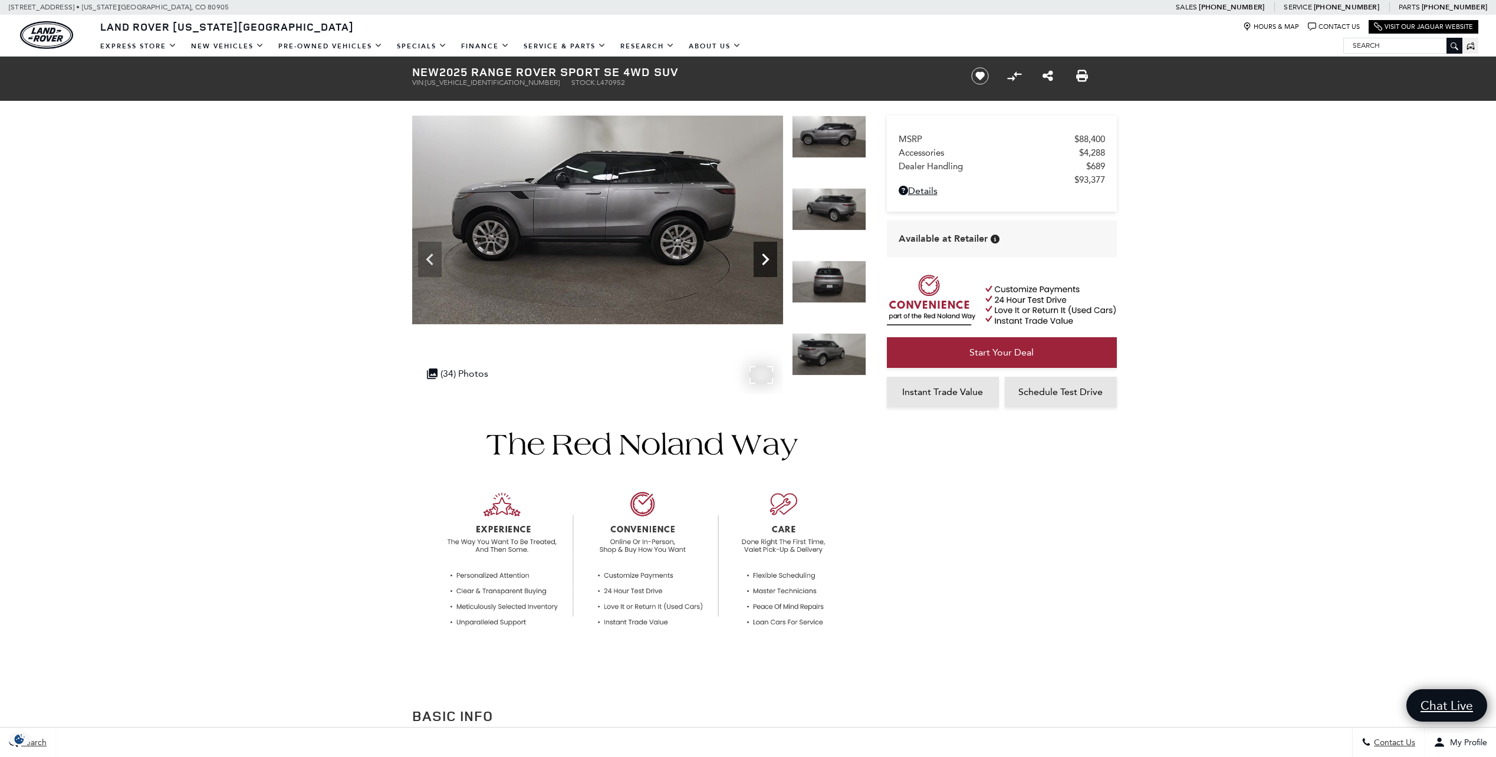
click at [769, 255] on icon "Next" at bounding box center [766, 260] width 24 height 24
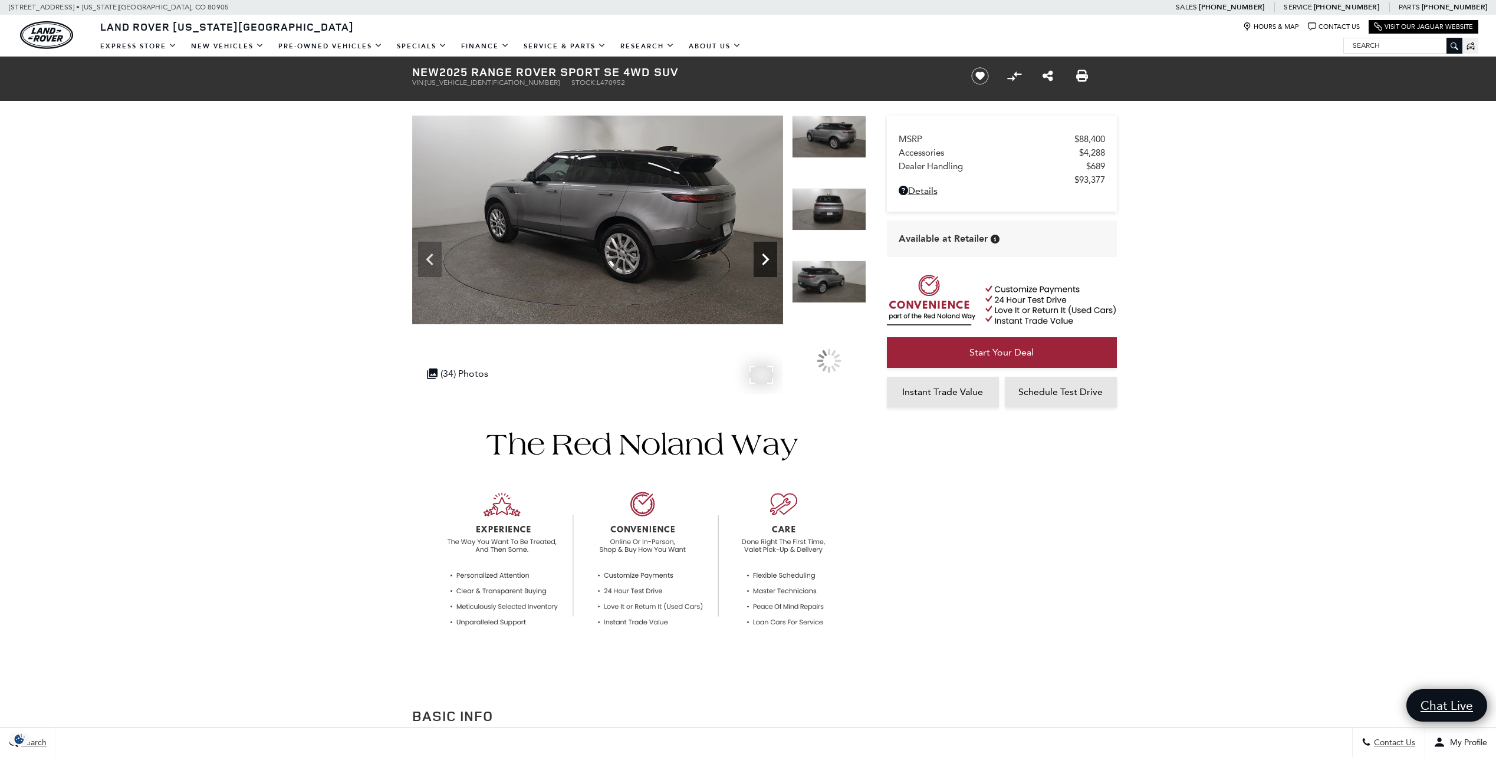
click at [769, 255] on icon "Next" at bounding box center [766, 260] width 24 height 24
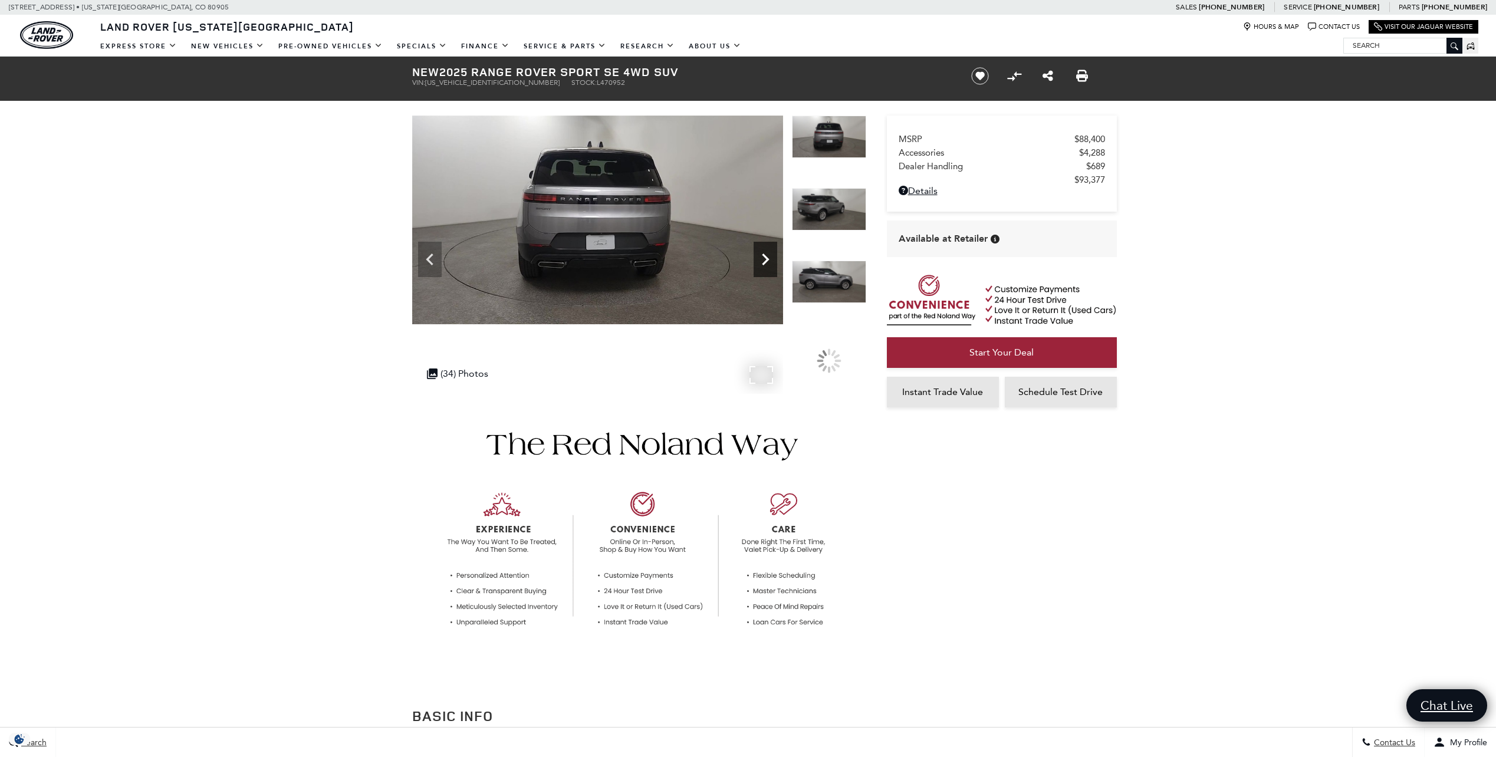
click at [769, 255] on icon "Next" at bounding box center [766, 260] width 24 height 24
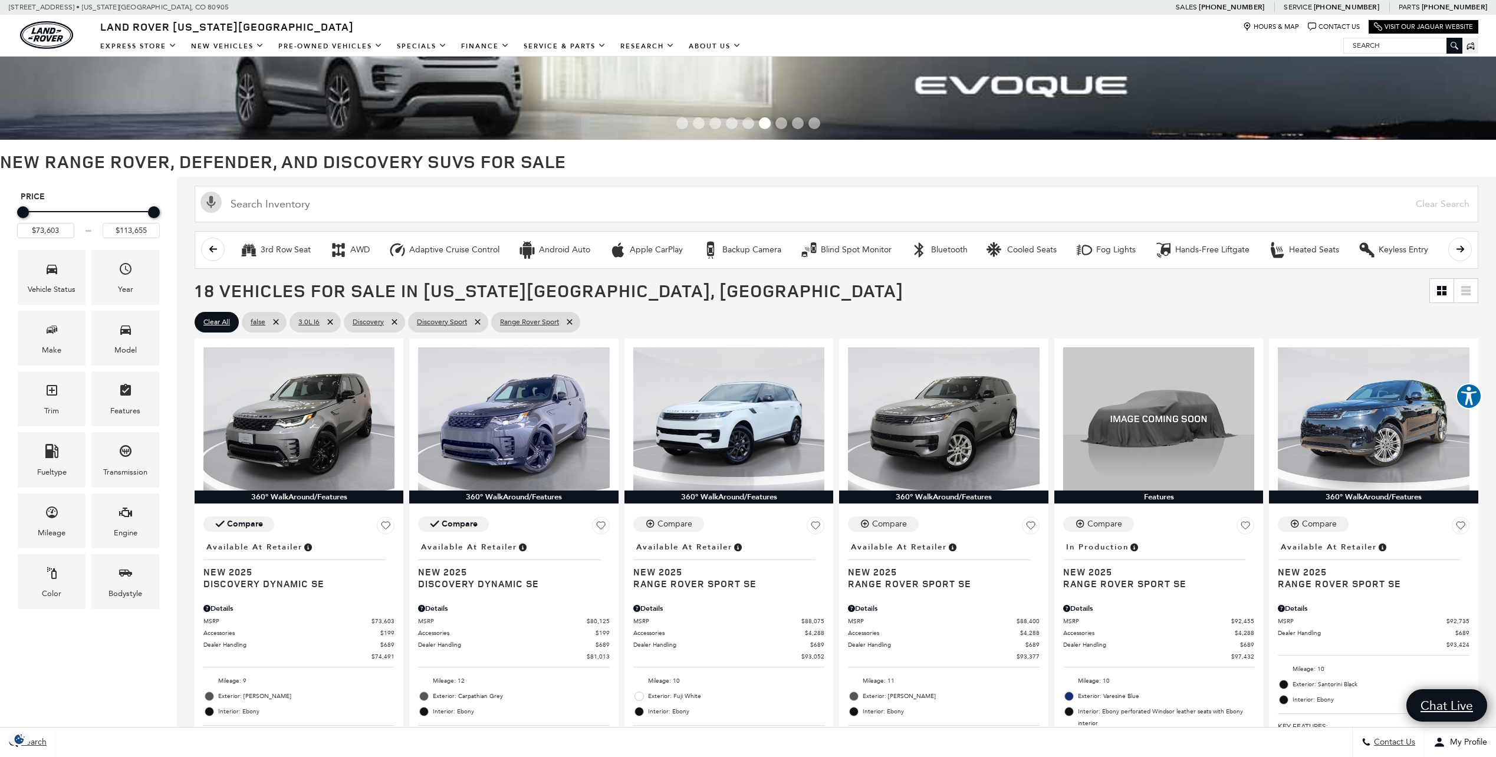
scroll to position [61, 0]
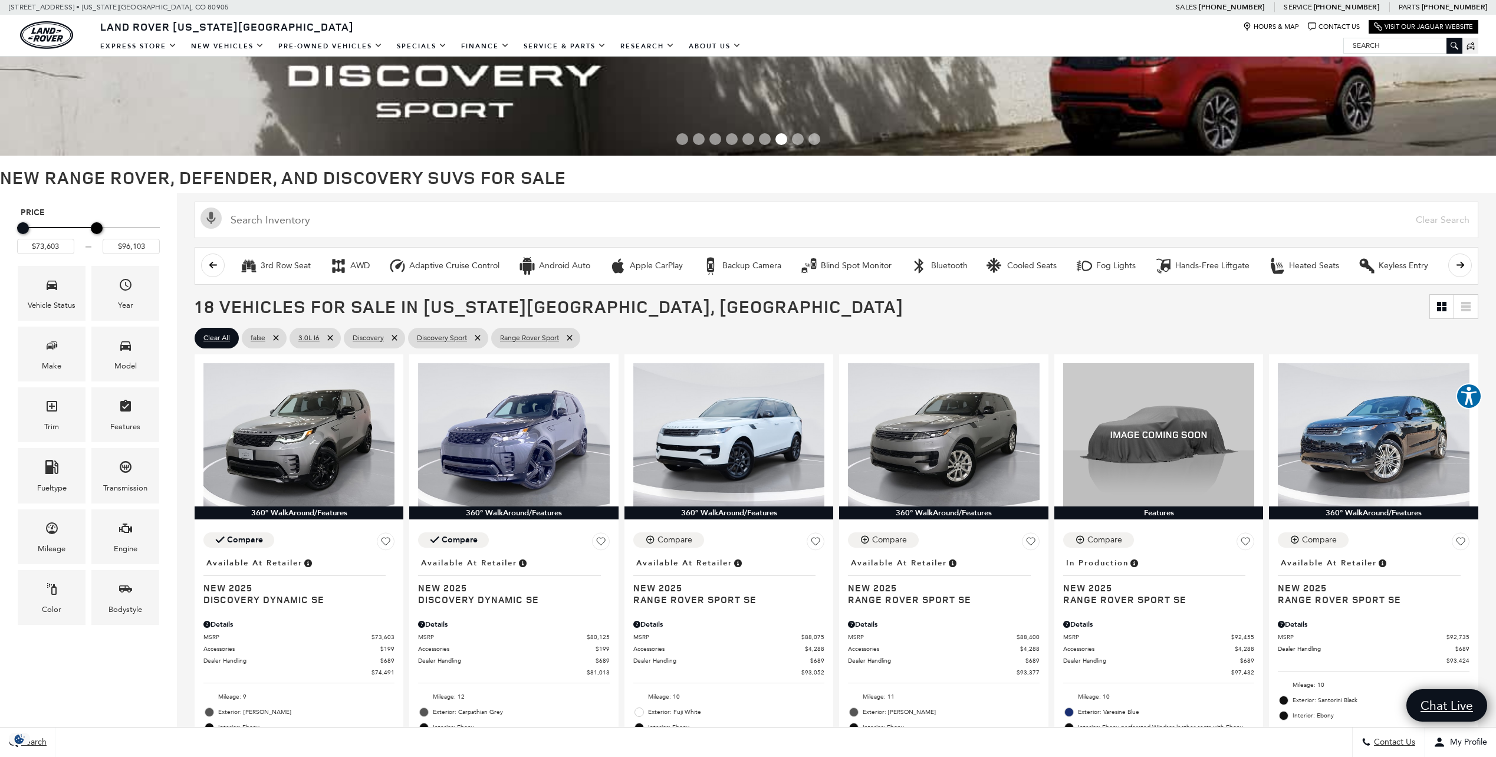
drag, startPoint x: 151, startPoint y: 229, endPoint x: 93, endPoint y: 227, distance: 57.8
click at [93, 227] on div "Maximum Price" at bounding box center [97, 228] width 12 height 12
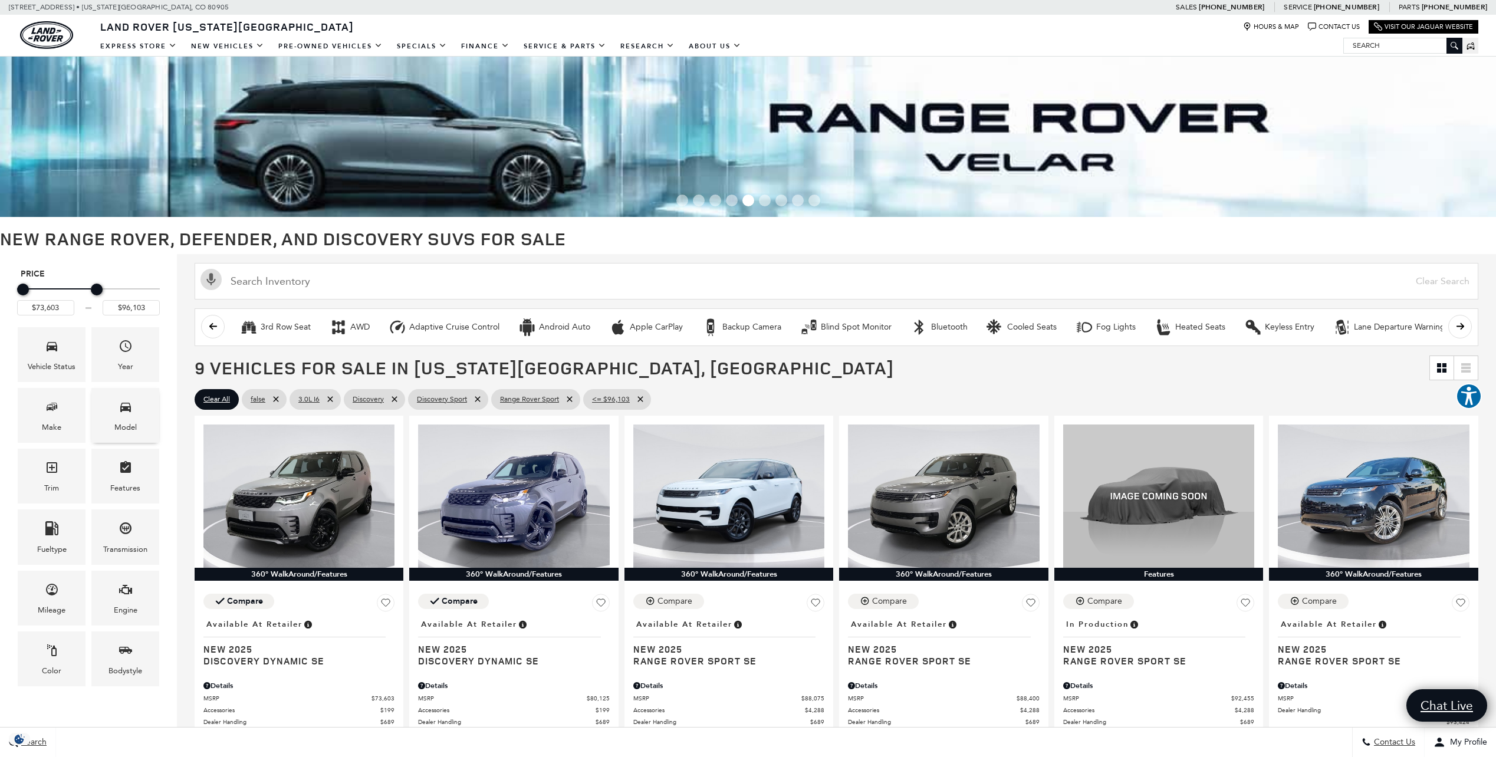
click at [130, 409] on icon "Model" at bounding box center [125, 407] width 11 height 9
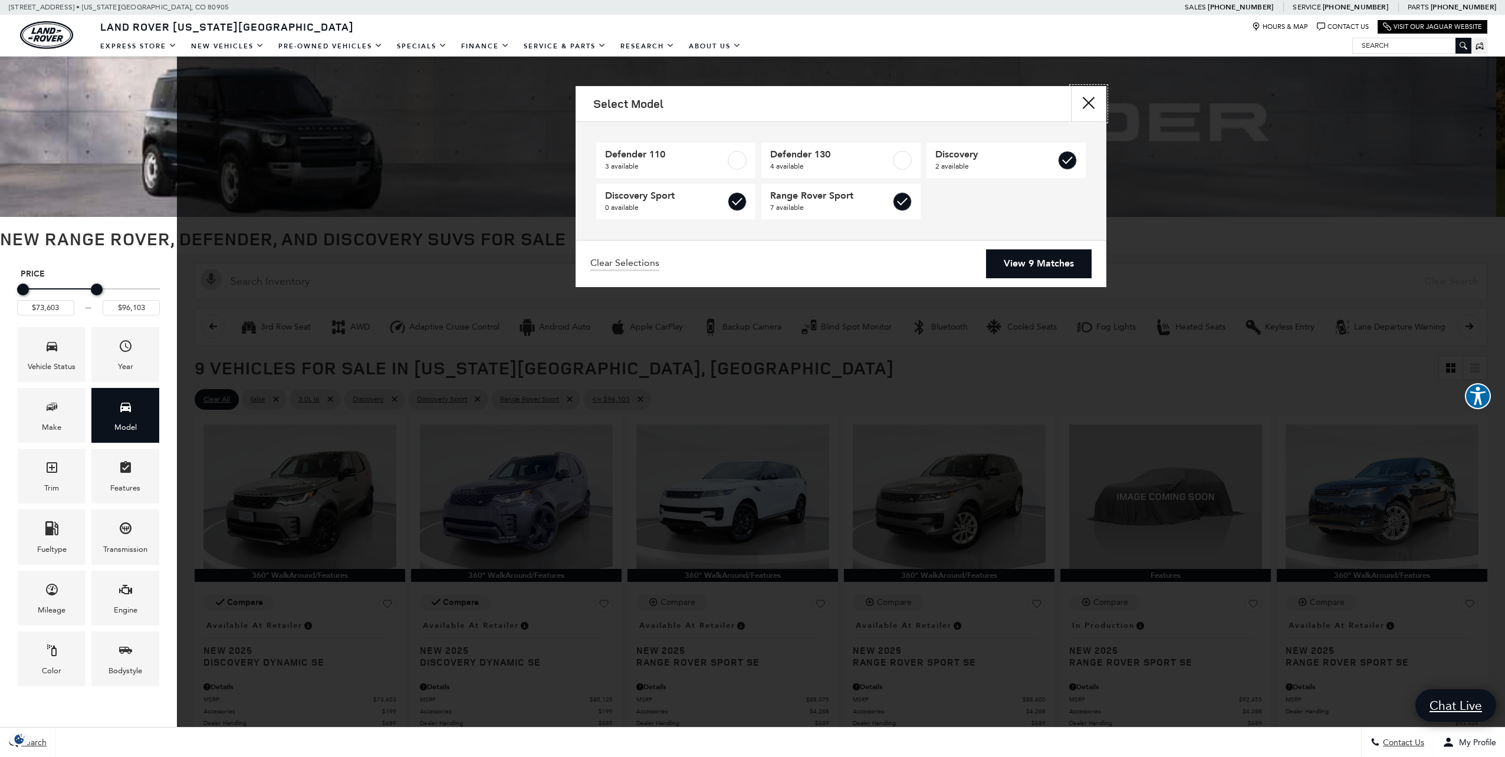
click at [1088, 101] on button "Close" at bounding box center [1088, 103] width 35 height 35
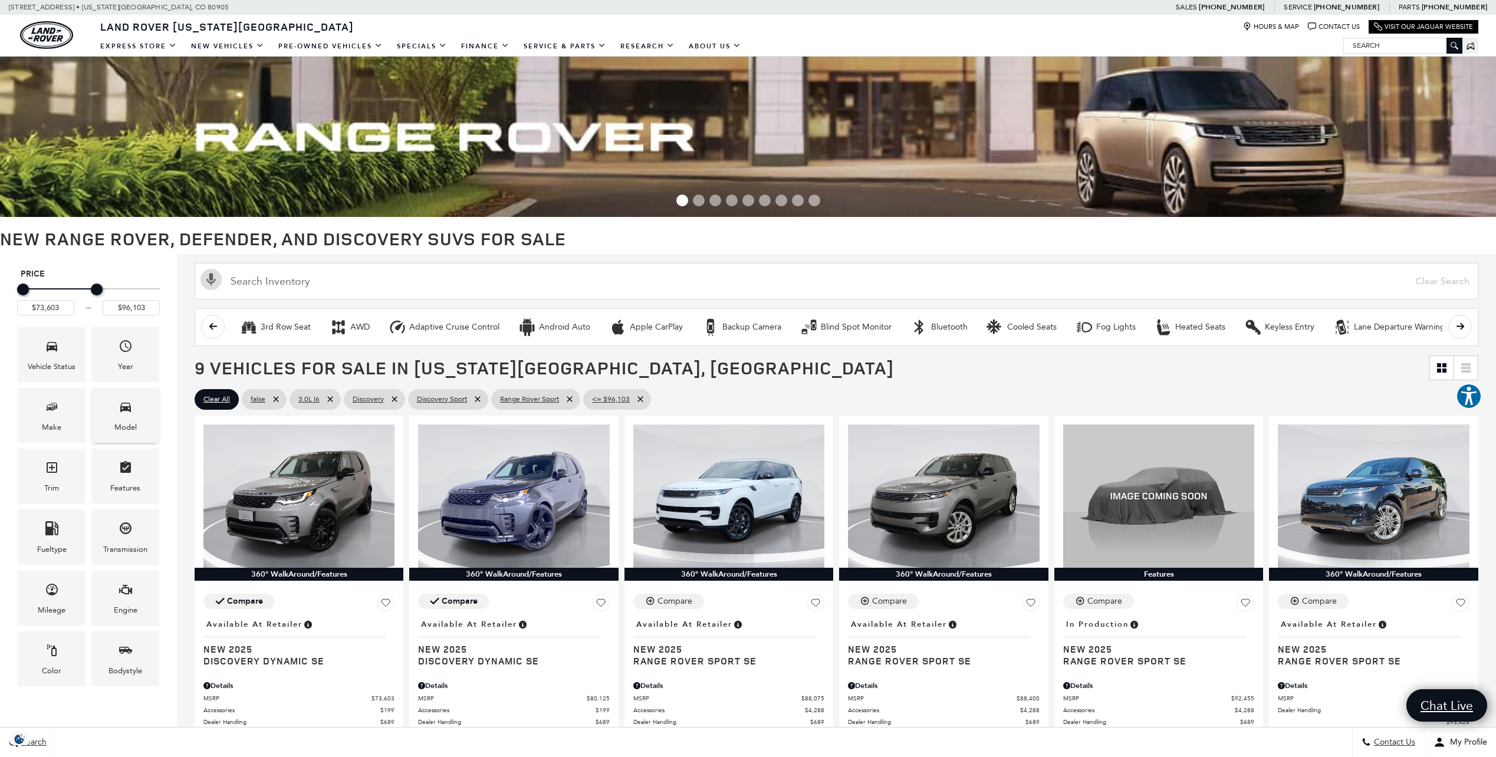
click at [137, 425] on div "Model" at bounding box center [125, 415] width 68 height 55
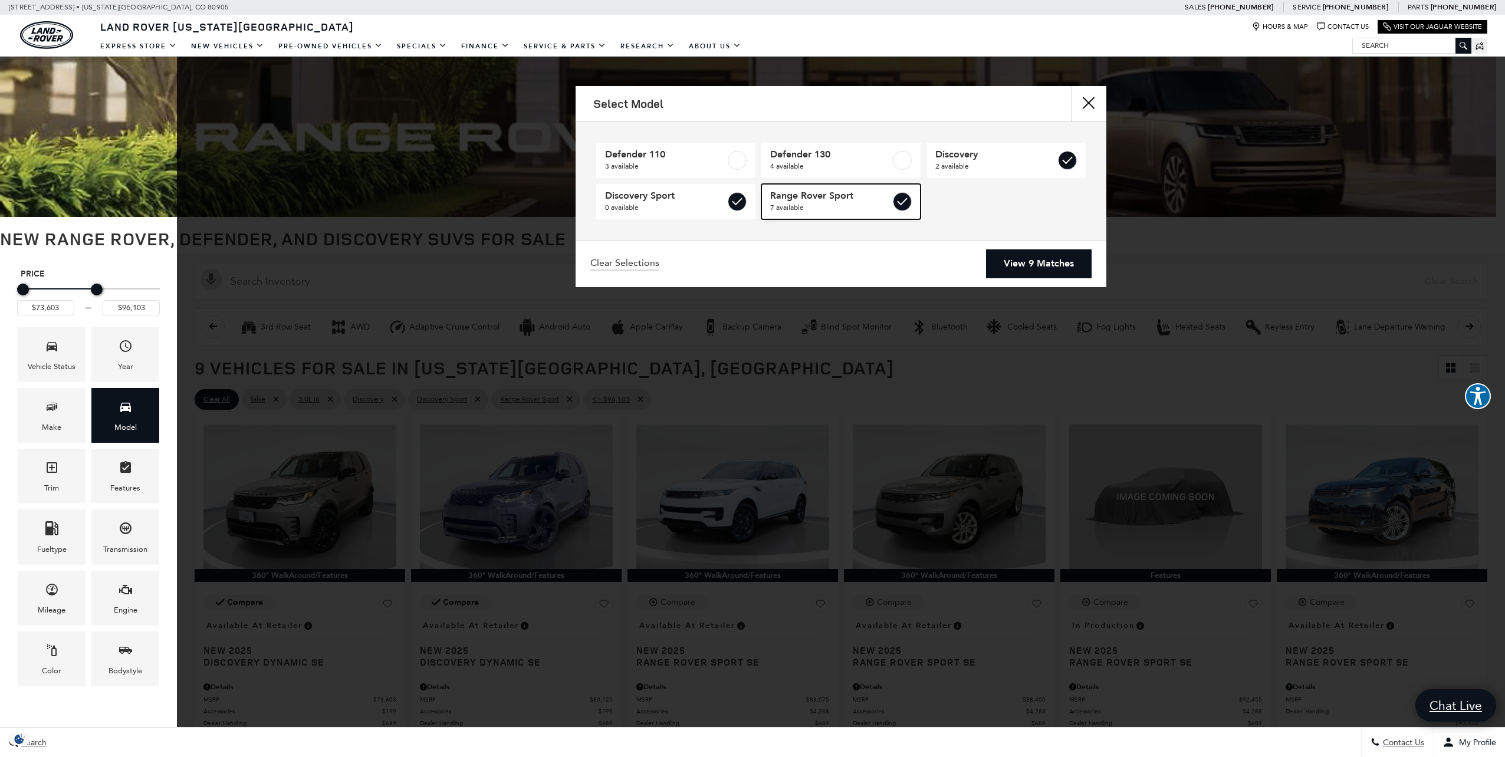
click at [911, 205] on label at bounding box center [902, 201] width 19 height 19
type input "$80,125"
checkbox input "false"
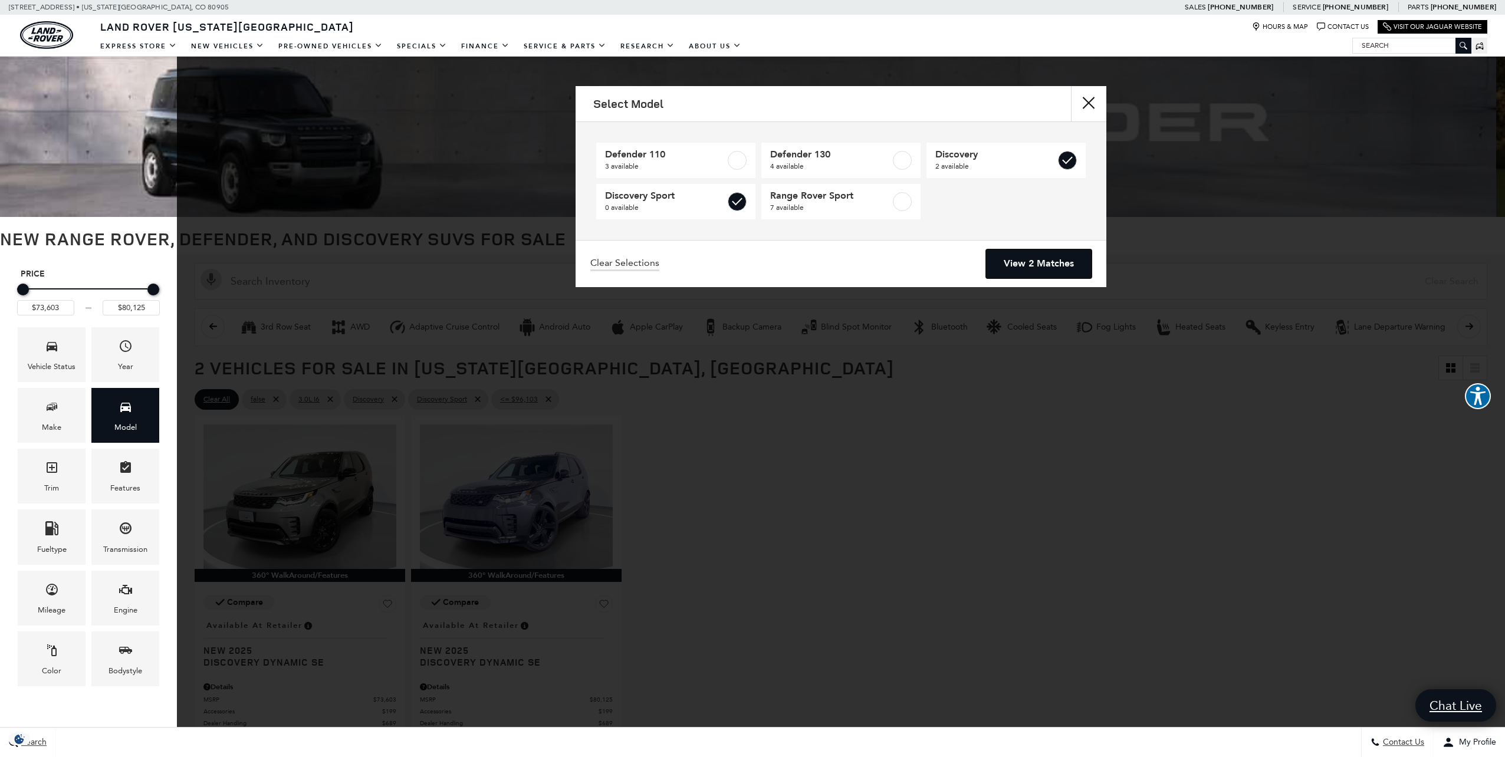
click at [1018, 264] on link "View 2 Matches" at bounding box center [1039, 263] width 106 height 29
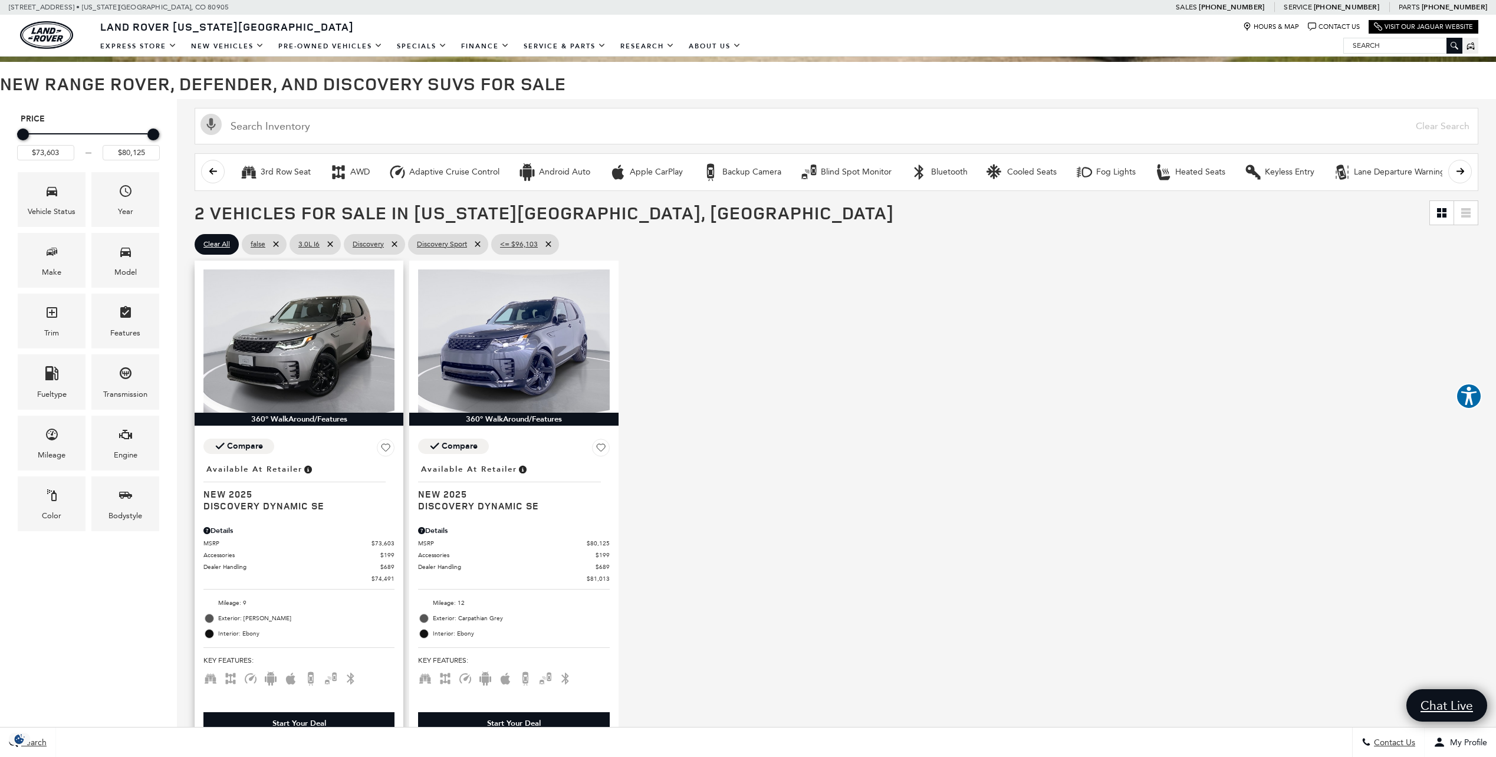
scroll to position [177, 0]
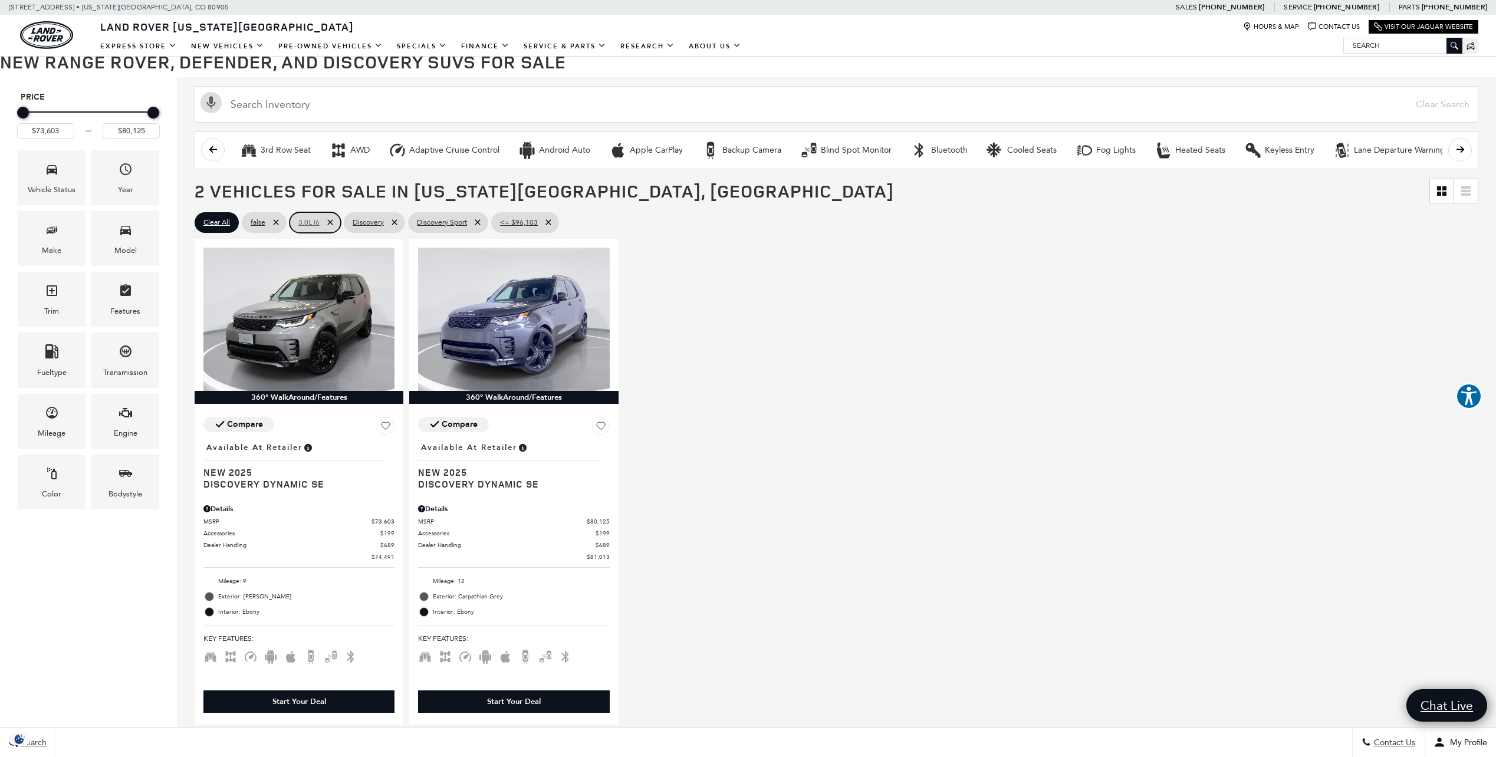
click at [308, 225] on span "3.0L I6" at bounding box center [308, 222] width 21 height 15
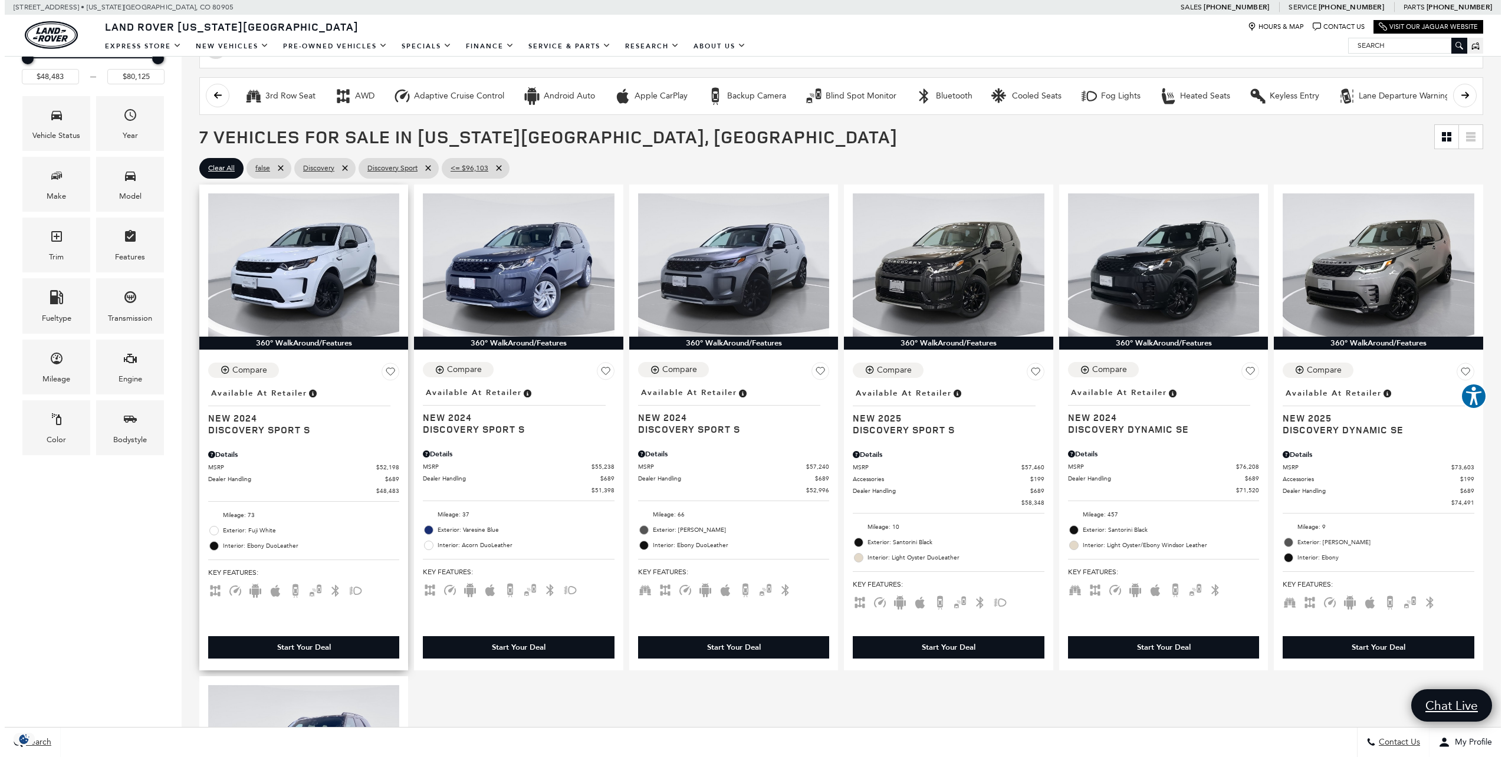
scroll to position [236, 0]
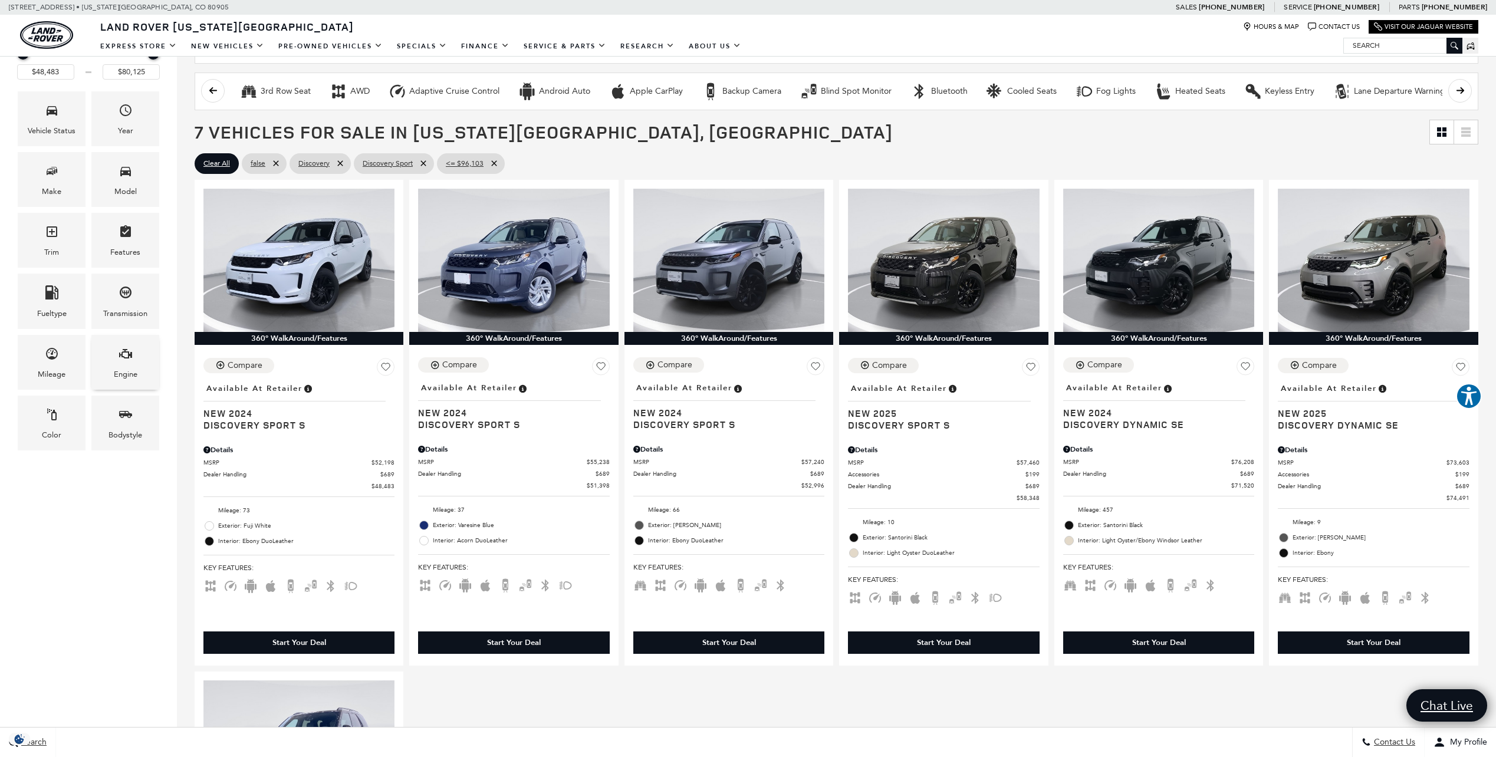
click at [113, 357] on div "Engine" at bounding box center [125, 362] width 68 height 55
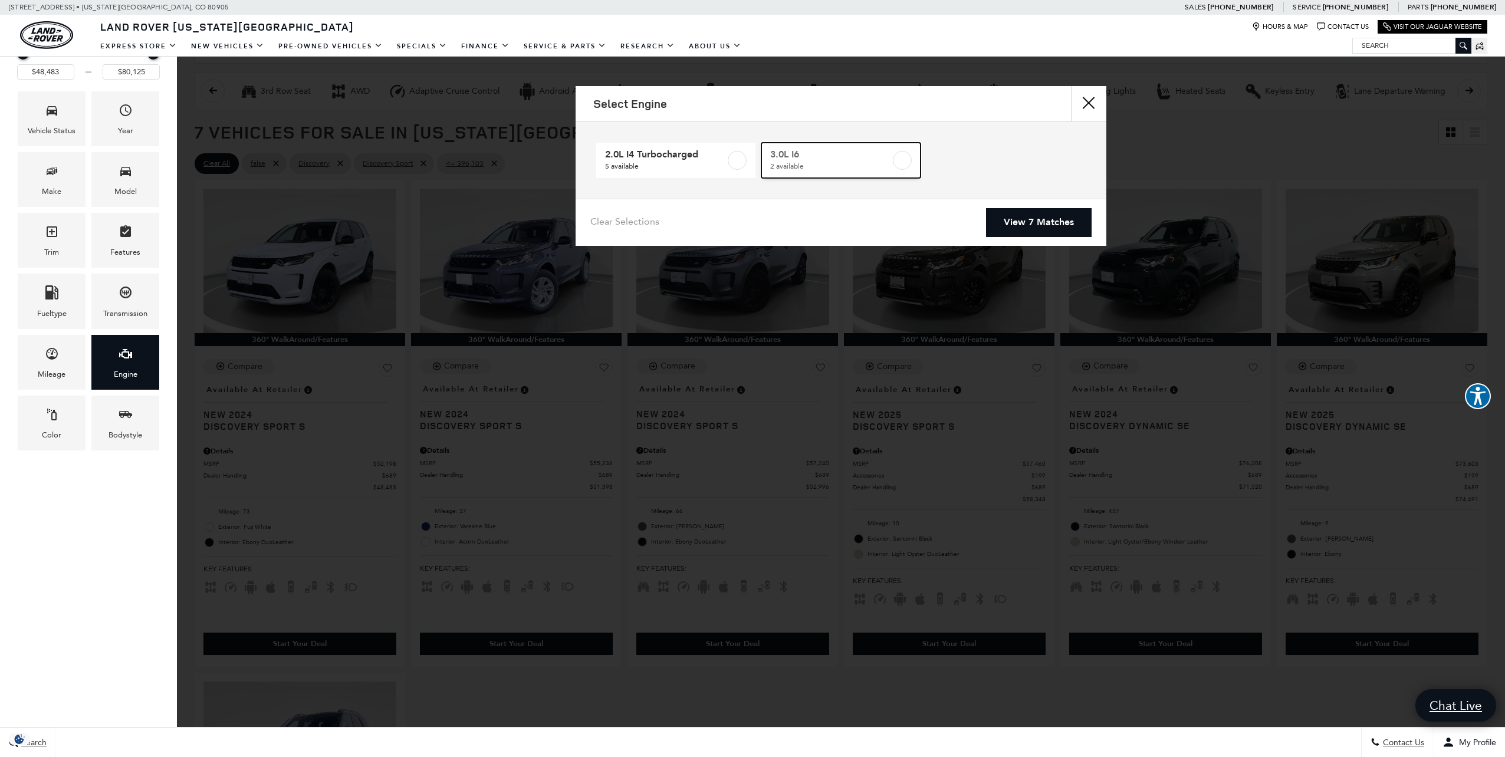
click at [793, 163] on span "2 available" at bounding box center [830, 166] width 120 height 12
type input "$73,603"
checkbox input "true"
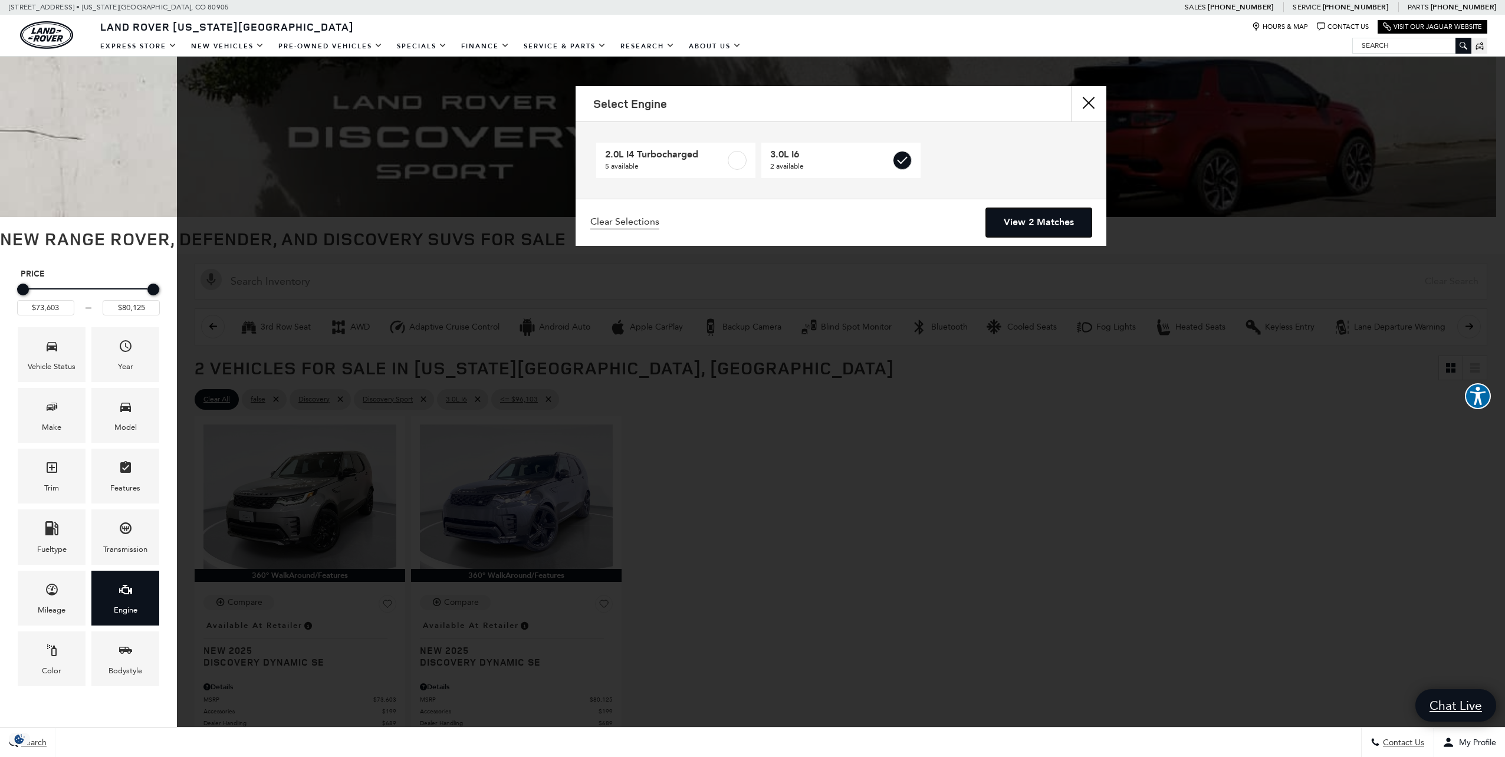
click at [1057, 217] on link "View 2 Matches" at bounding box center [1039, 222] width 106 height 29
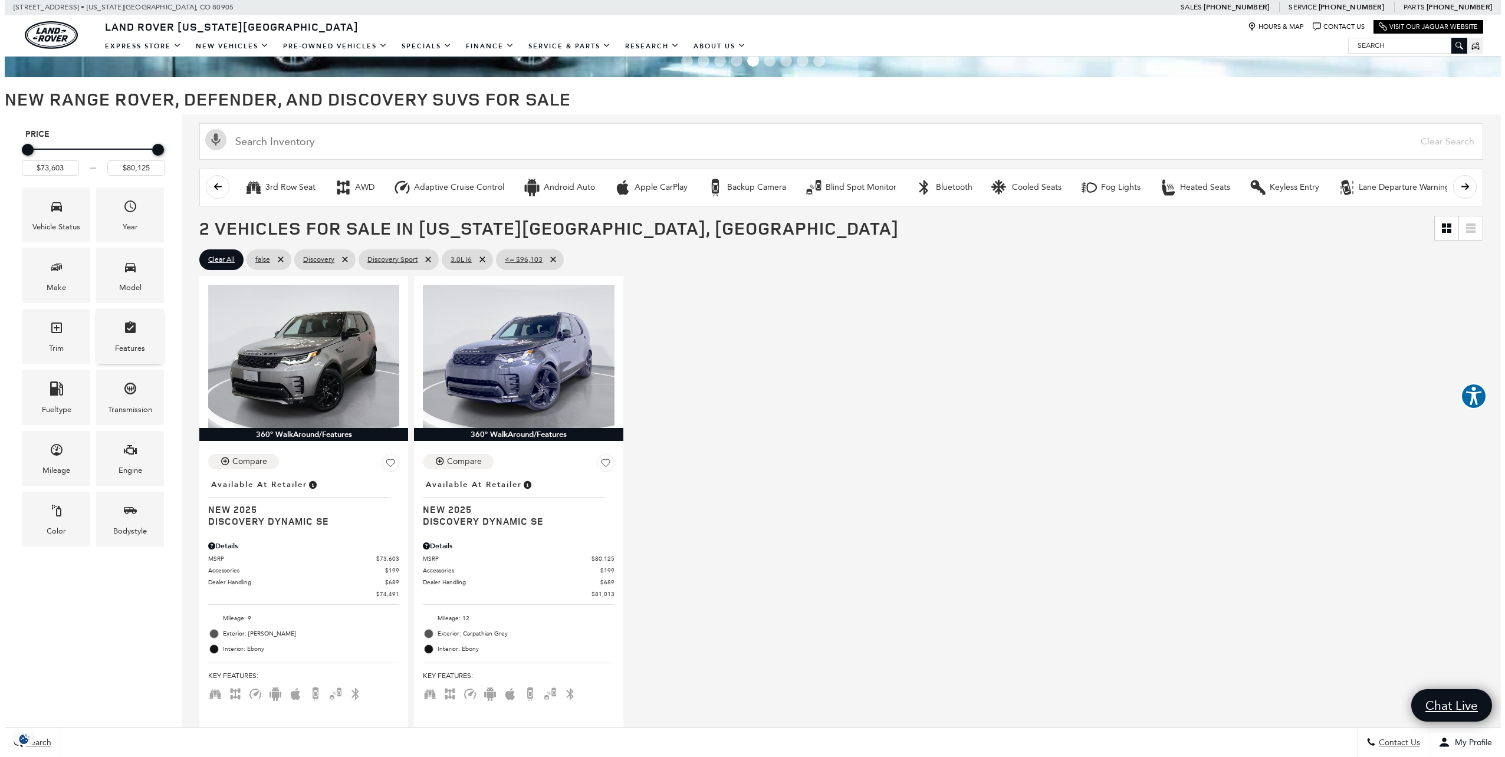
scroll to position [118, 0]
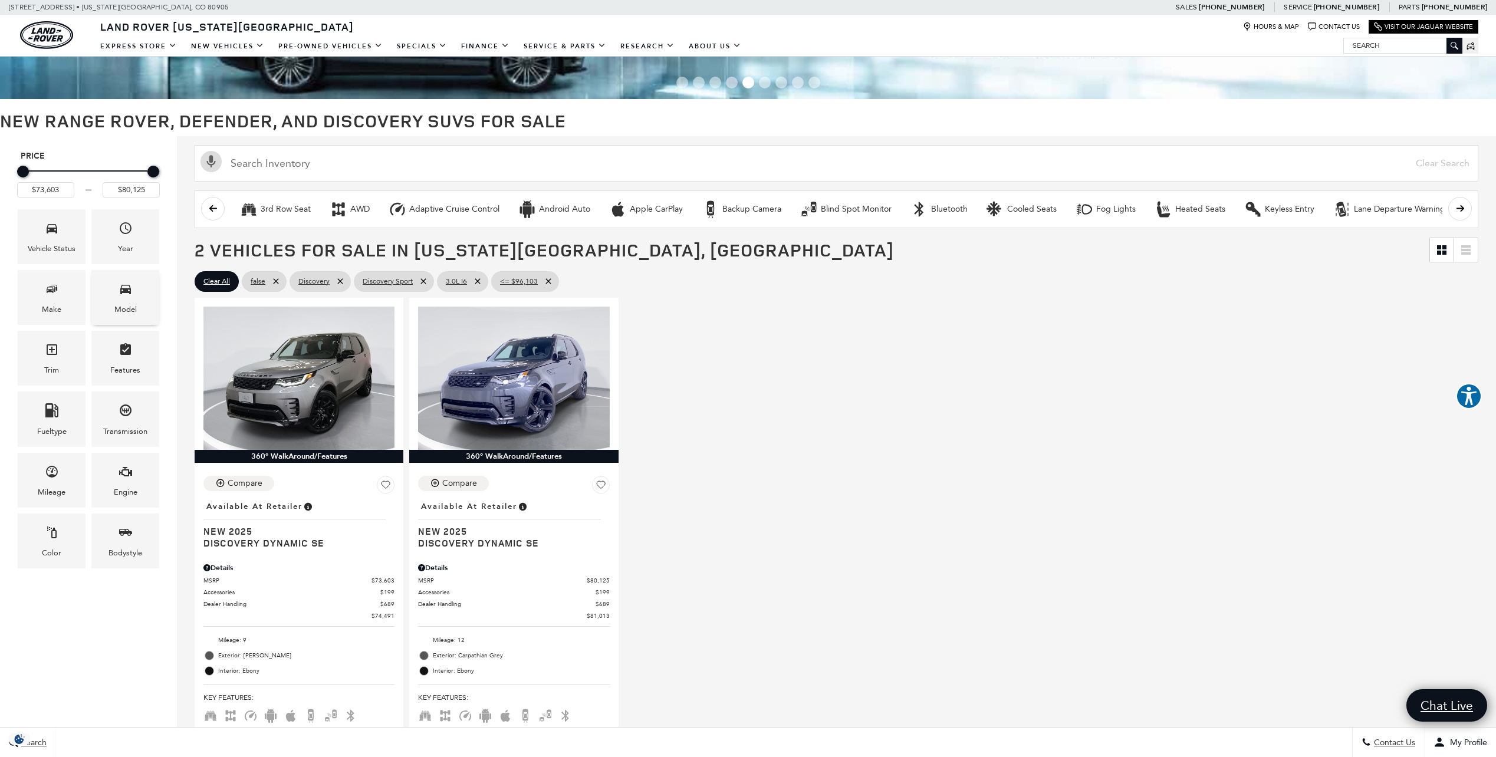
click at [126, 294] on icon "Model" at bounding box center [126, 289] width 14 height 14
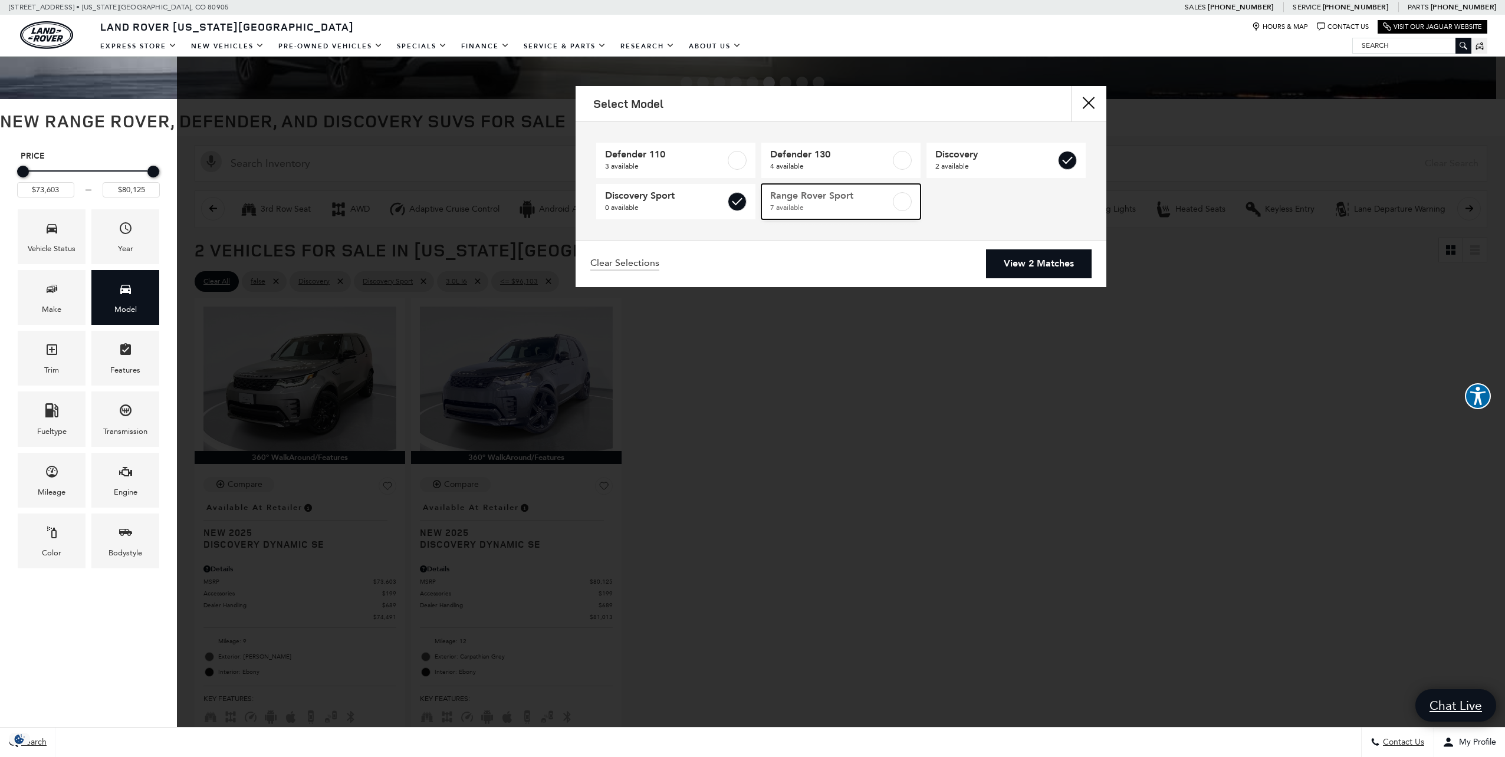
click at [906, 206] on label at bounding box center [902, 201] width 19 height 19
type input "$96,103"
checkbox input "true"
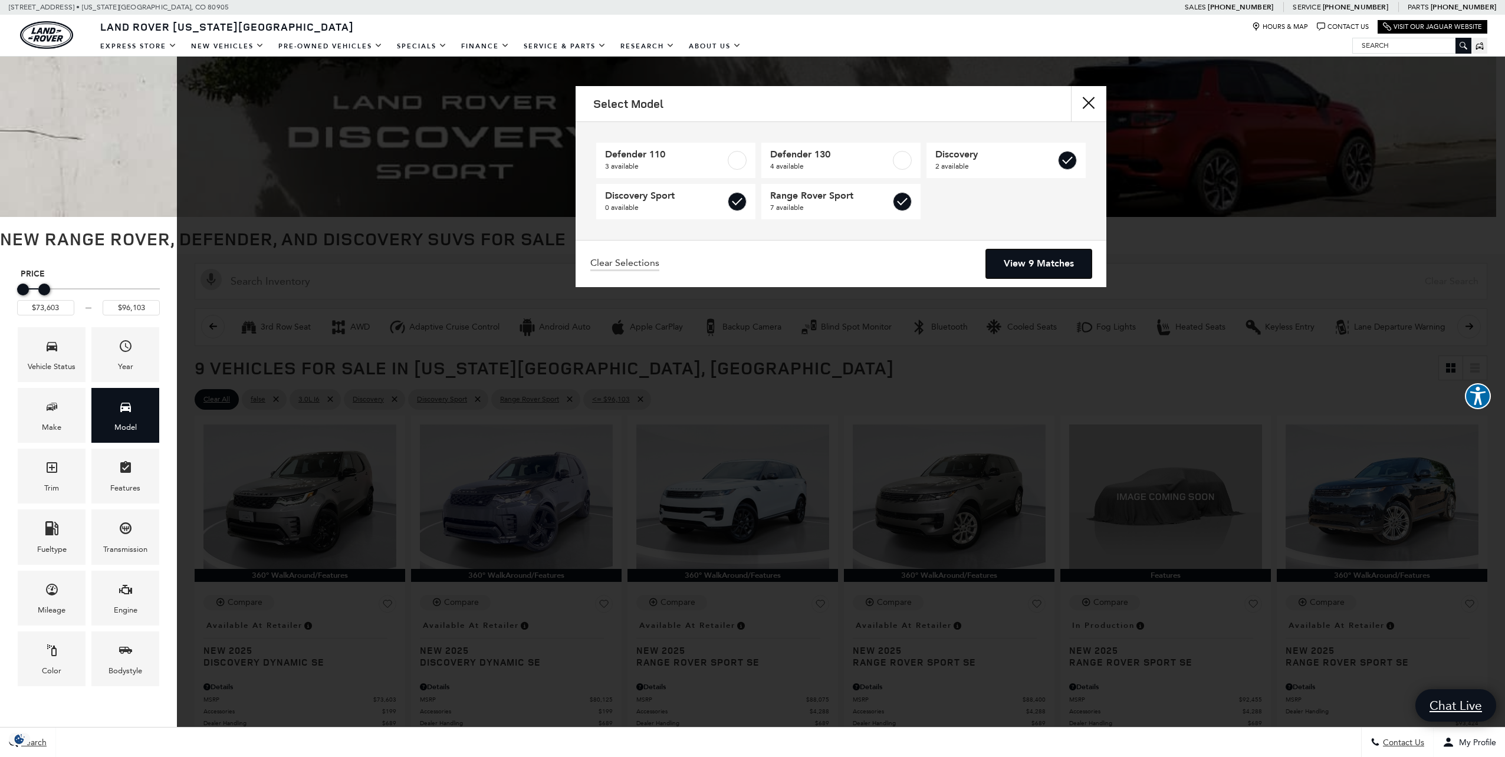
click at [1044, 262] on link "View 9 Matches" at bounding box center [1039, 263] width 106 height 29
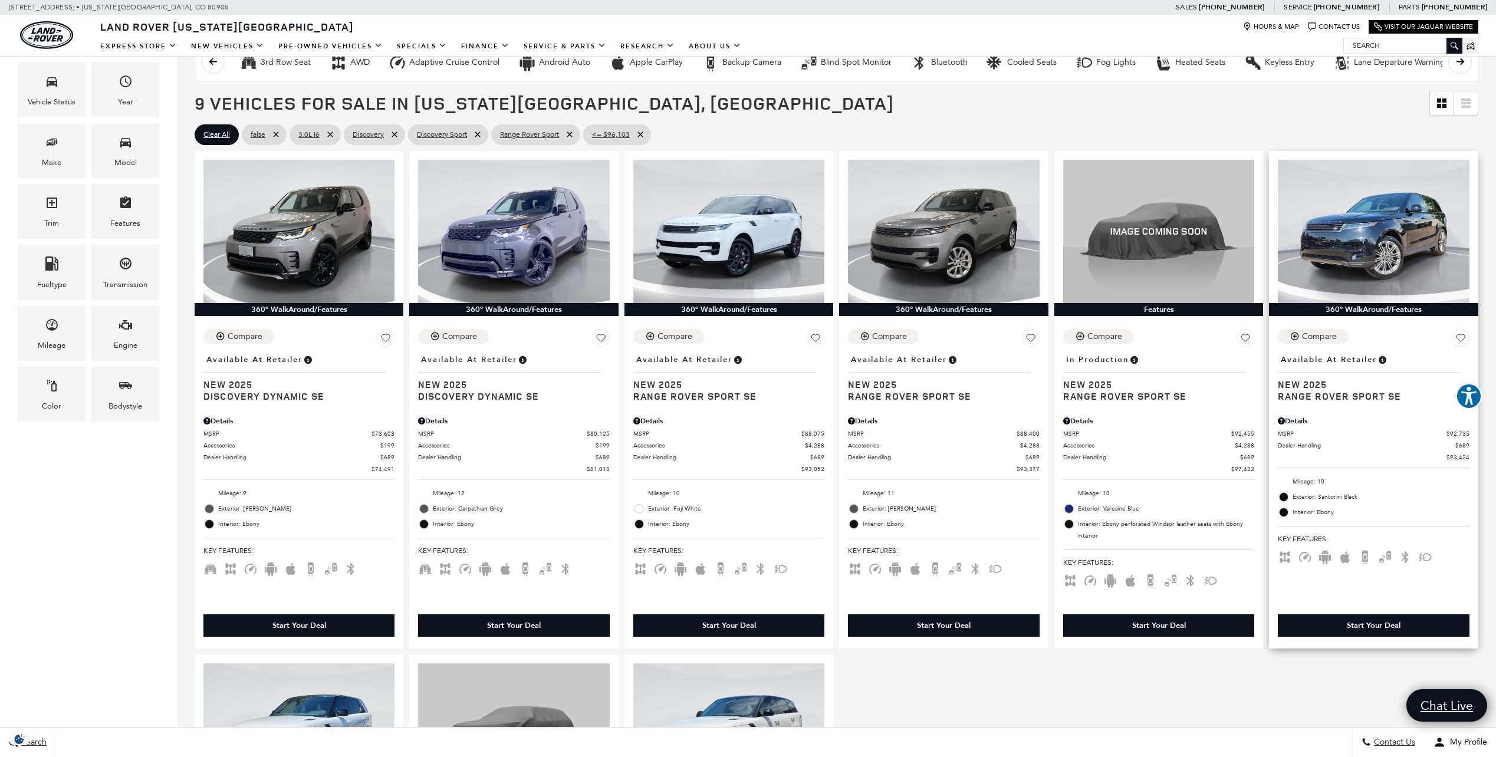
scroll to position [295, 0]
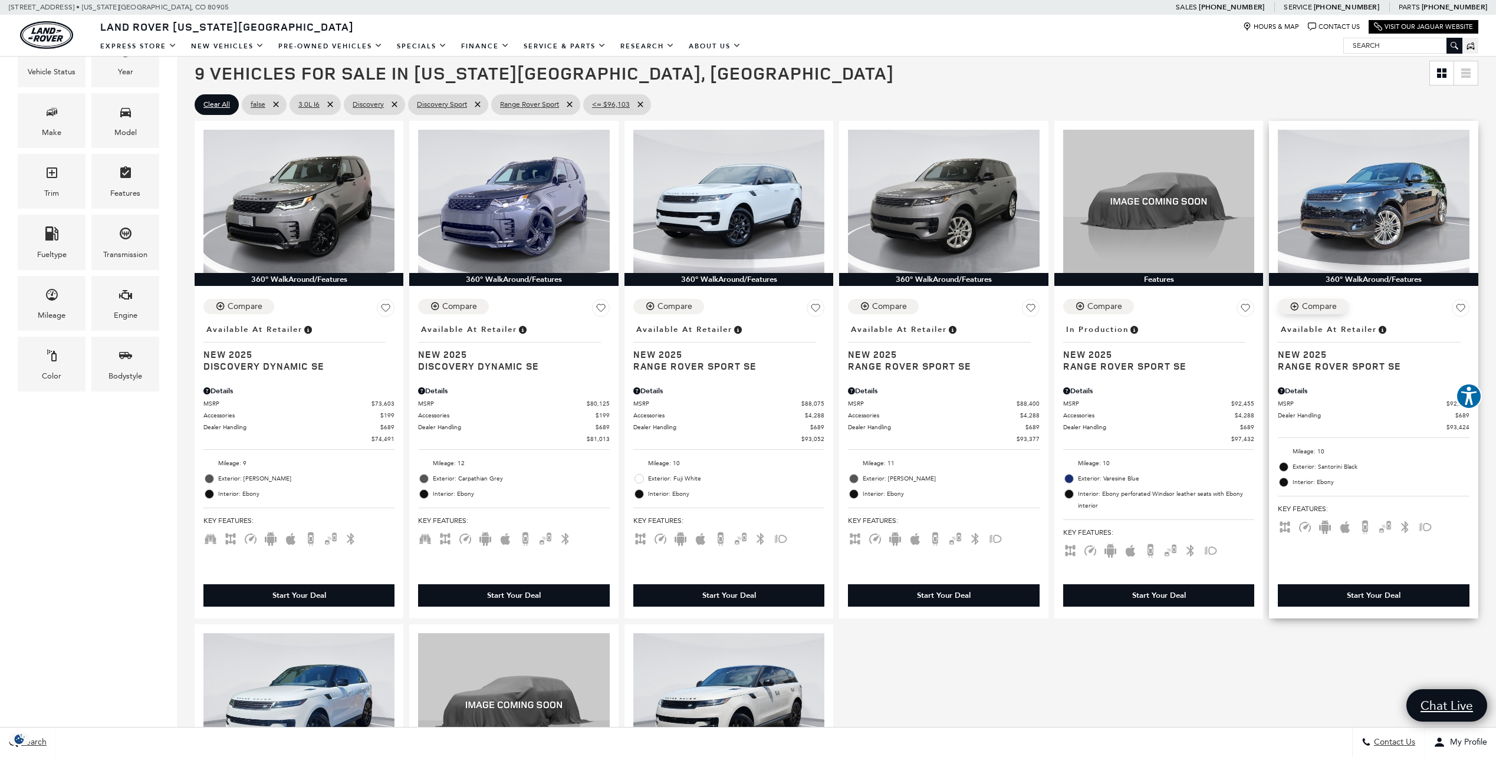
click at [1319, 312] on div "Compare" at bounding box center [1319, 306] width 35 height 11
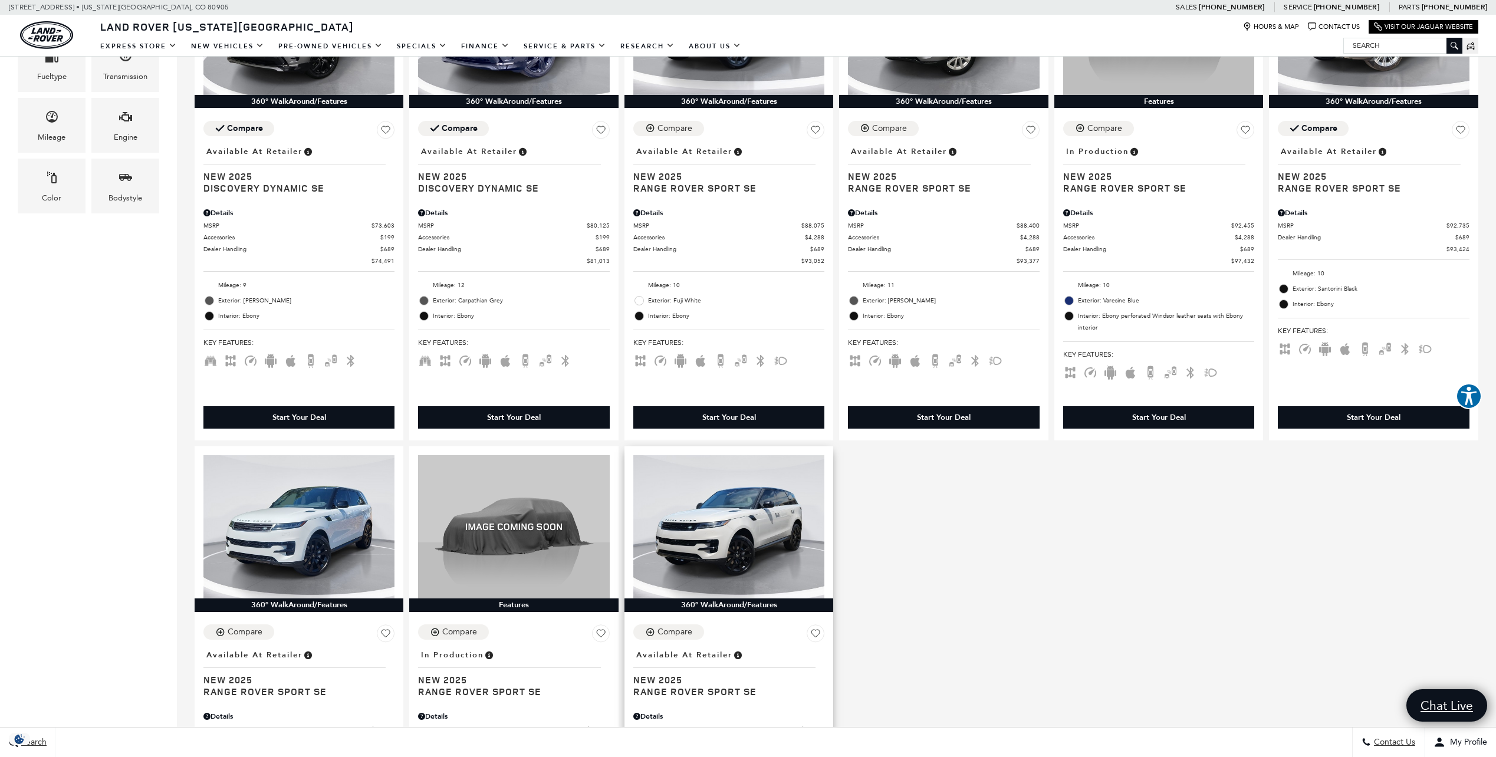
scroll to position [472, 0]
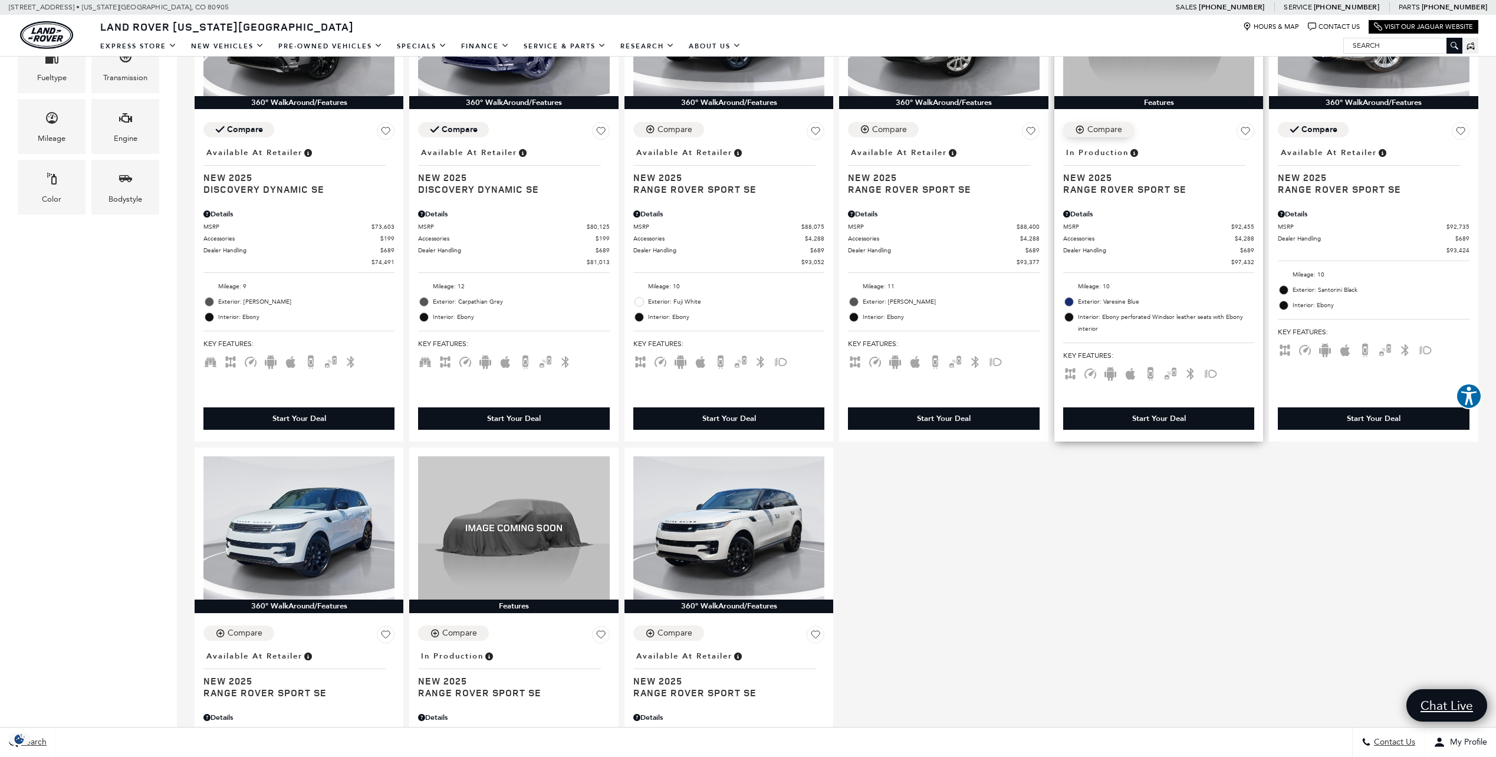
click at [1108, 132] on div "Compare" at bounding box center [1105, 129] width 35 height 11
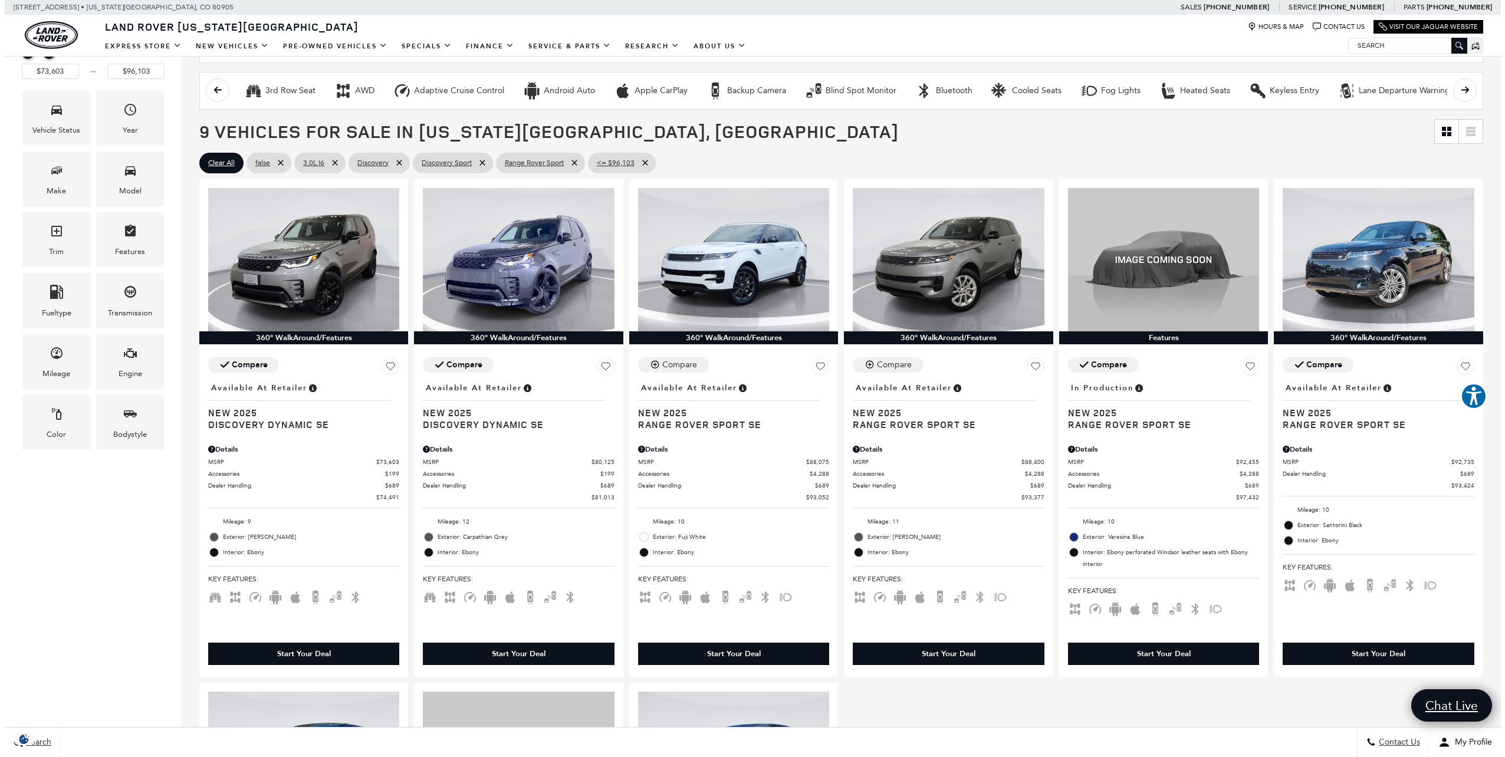
scroll to position [236, 0]
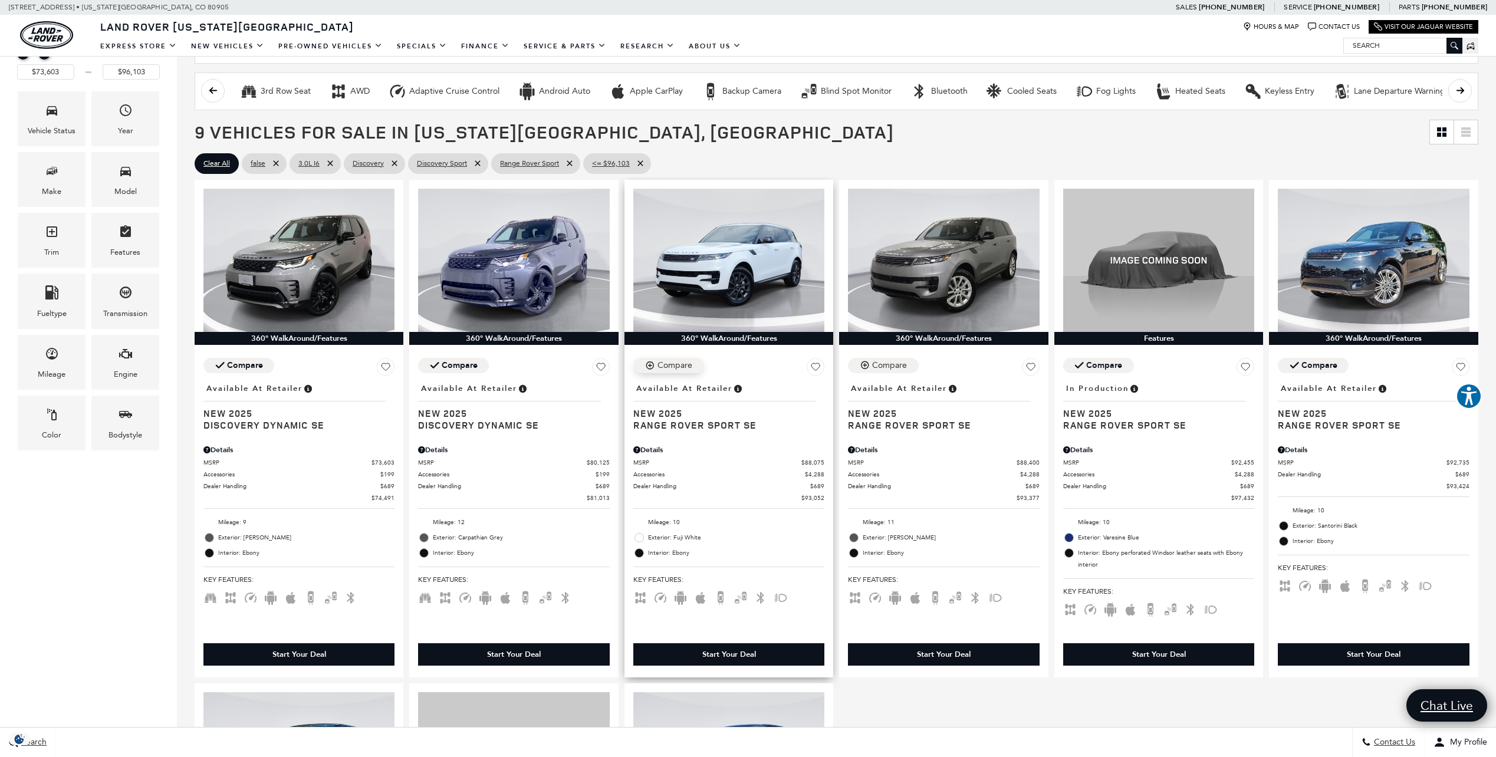
click at [684, 364] on div "Compare" at bounding box center [675, 365] width 35 height 11
